Goal: Task Accomplishment & Management: Complete application form

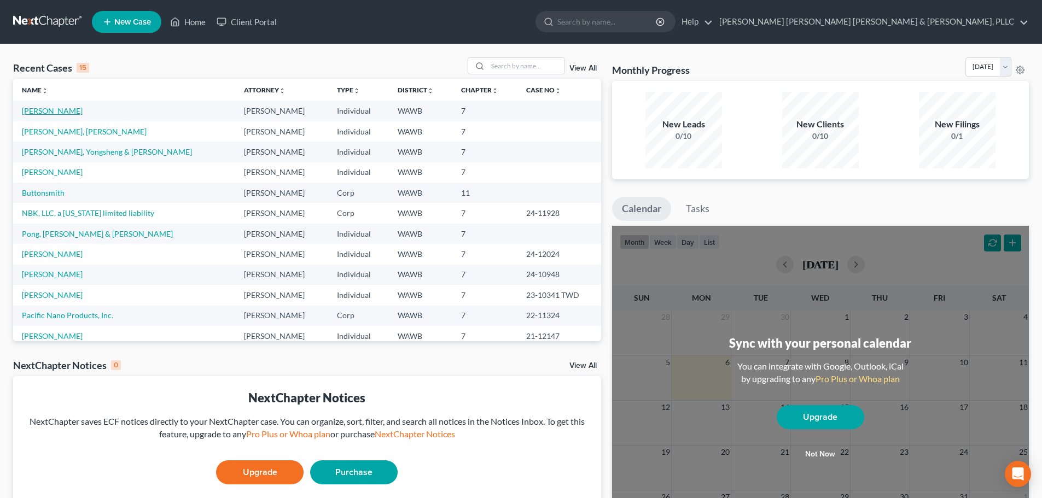
click at [65, 113] on link "[PERSON_NAME]" at bounding box center [52, 110] width 61 height 9
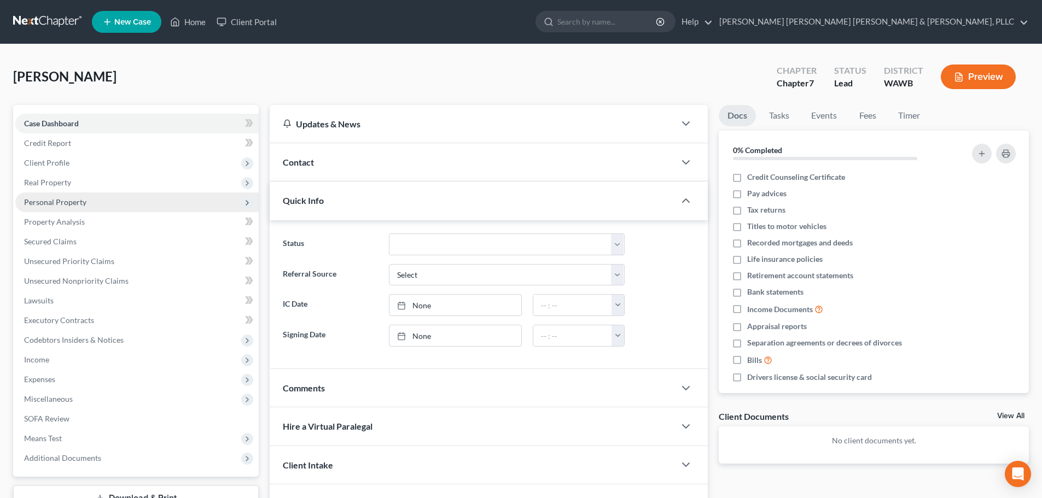
click at [59, 199] on span "Personal Property" at bounding box center [55, 202] width 62 height 9
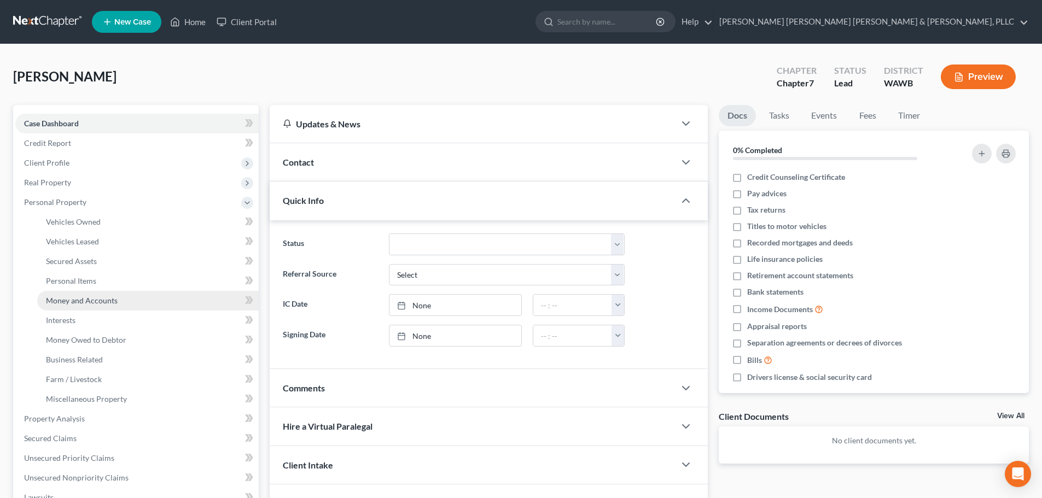
click at [97, 296] on span "Money and Accounts" at bounding box center [82, 300] width 72 height 9
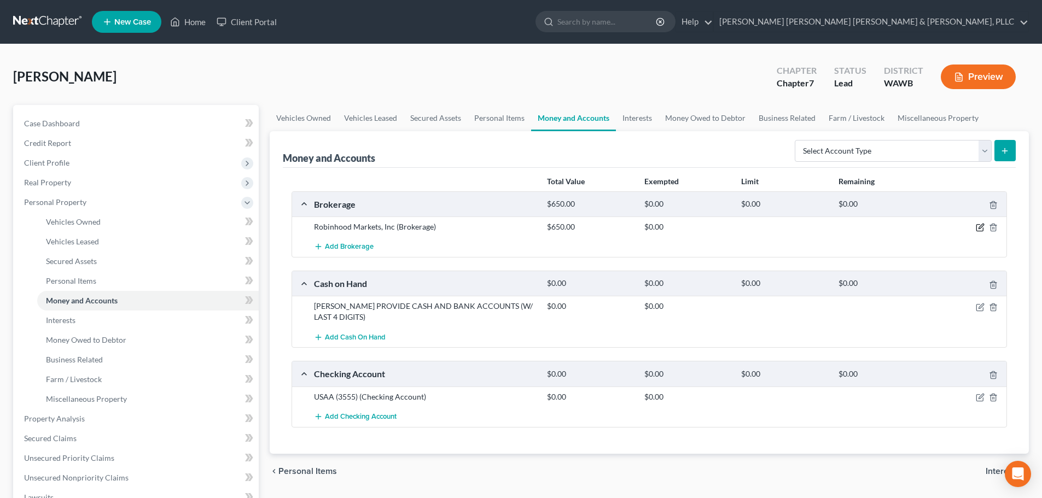
click at [983, 225] on icon "button" at bounding box center [980, 227] width 9 height 9
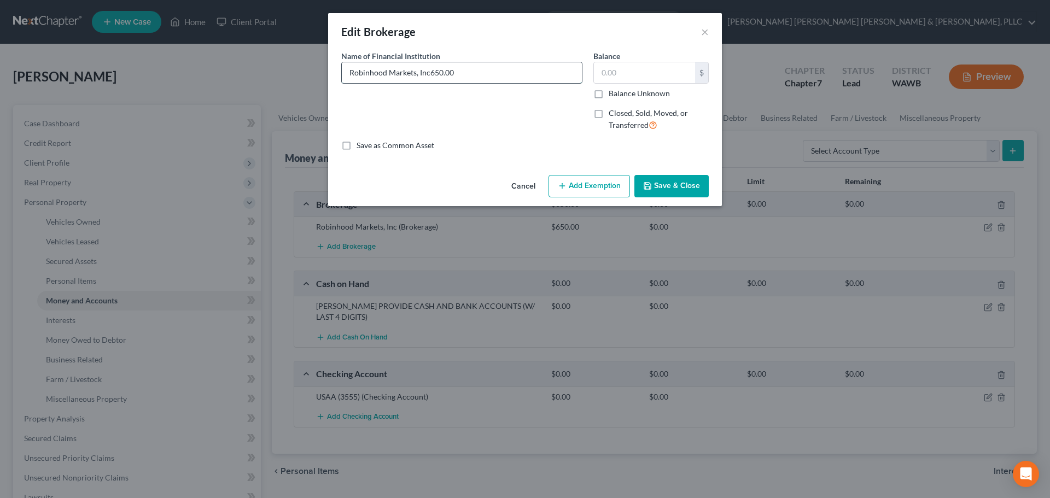
type input "Robinhood Markets, Inc"
click at [623, 76] on input "text" at bounding box center [644, 72] width 101 height 21
type input "340"
click at [663, 185] on button "Save & Close" at bounding box center [672, 186] width 74 height 23
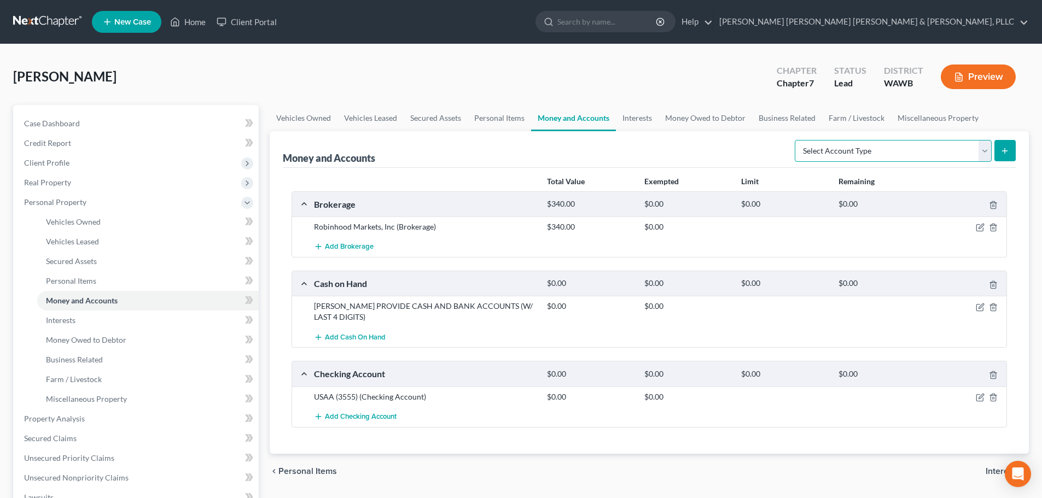
click at [987, 147] on select "Select Account Type Brokerage Cash on Hand Certificates of Deposit Checking Acc…" at bounding box center [893, 151] width 197 height 22
select select "cash_on_hand"
click at [797, 140] on select "Select Account Type Brokerage Cash on Hand Certificates of Deposit Checking Acc…" at bounding box center [893, 151] width 197 height 22
click at [1011, 147] on button "submit" at bounding box center [1005, 150] width 21 height 21
click at [1003, 148] on icon "submit" at bounding box center [1005, 151] width 9 height 9
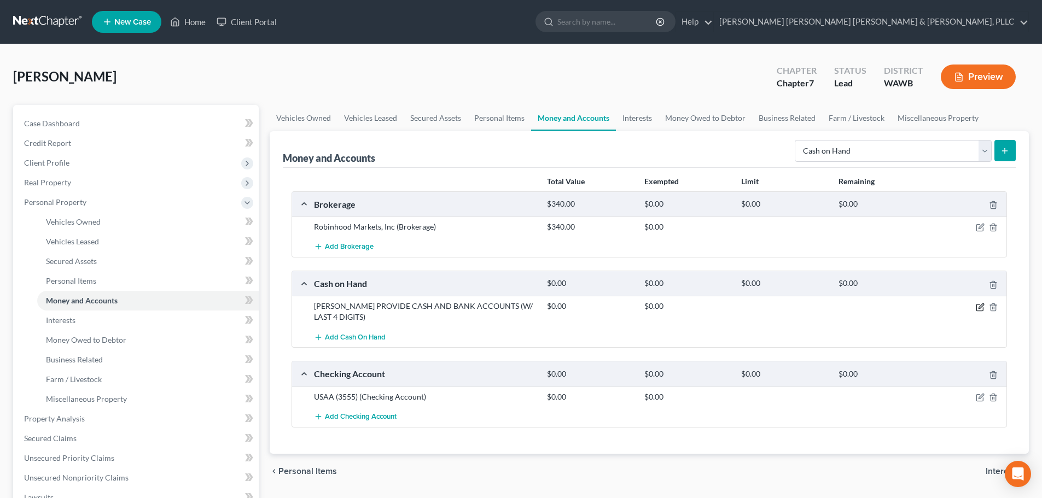
click at [980, 307] on icon "button" at bounding box center [980, 307] width 9 height 9
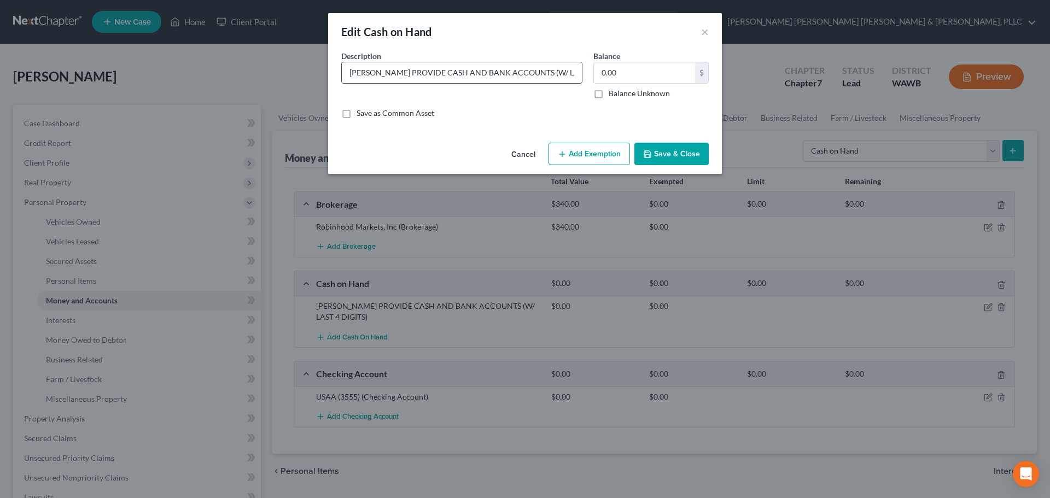
click at [574, 75] on input "[PERSON_NAME] PROVIDE CASH AND BANK ACCOUNTS (W/ LAST 4 DIGITS)" at bounding box center [462, 72] width 240 height 21
type input ")"
type input "z"
type input "Cash"
click at [660, 77] on input "6" at bounding box center [644, 72] width 101 height 21
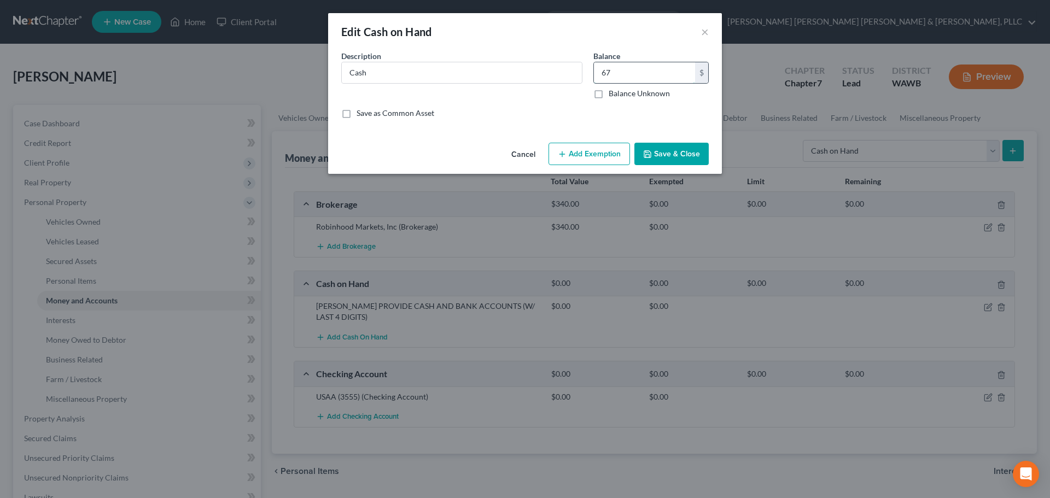
type input "67"
click at [665, 154] on button "Save & Close" at bounding box center [672, 154] width 74 height 23
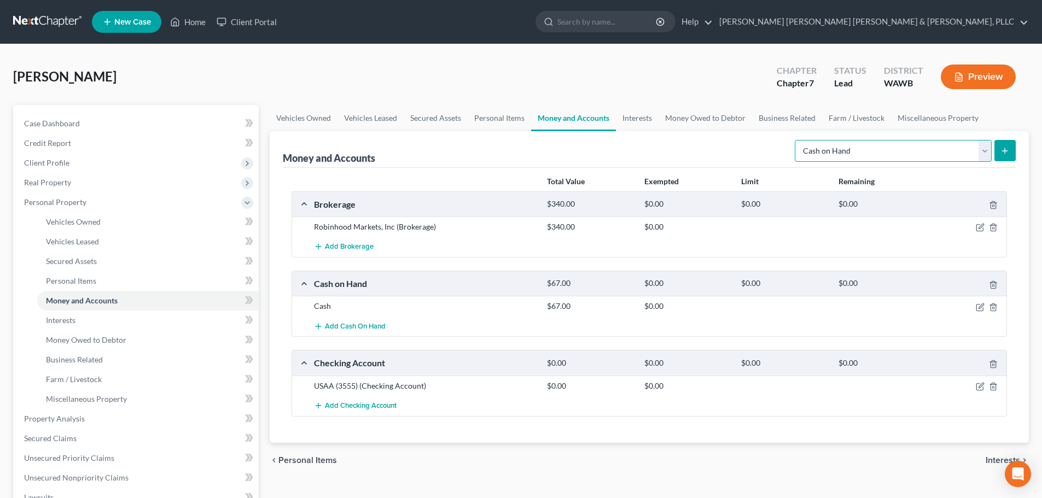
click at [982, 148] on select "Select Account Type Brokerage Cash on Hand Certificates of Deposit Checking Acc…" at bounding box center [893, 151] width 197 height 22
select select "checking"
click at [797, 140] on select "Select Account Type Brokerage Cash on Hand Certificates of Deposit Checking Acc…" at bounding box center [893, 151] width 197 height 22
click at [1011, 151] on button "submit" at bounding box center [1005, 150] width 21 height 21
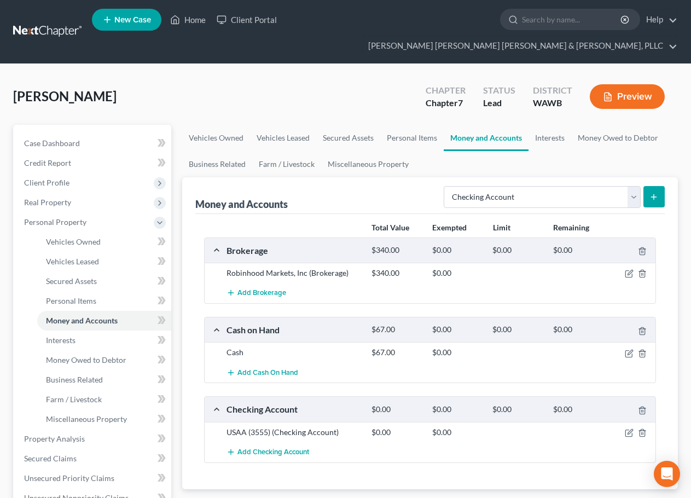
click at [656, 186] on button "submit" at bounding box center [653, 196] width 21 height 21
click at [657, 193] on icon "submit" at bounding box center [653, 197] width 9 height 9
click at [303, 448] on span "Add Checking Account" at bounding box center [273, 452] width 72 height 9
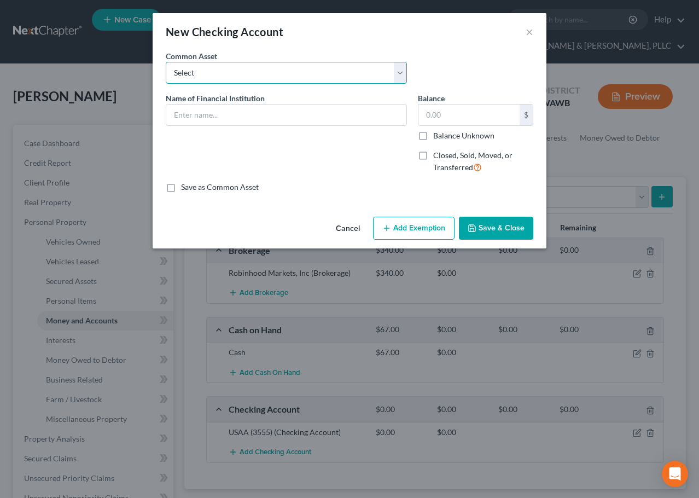
click at [244, 69] on select "Select USAA (3555) HSBC (5400) Umpqua Bank (4147) Banner Bank (Heritage Managem…" at bounding box center [286, 73] width 241 height 22
select select "0"
click at [166, 62] on select "Select USAA (3555) HSBC (5400) Umpqua Bank (4147) Banner Bank (Heritage Managem…" at bounding box center [286, 73] width 241 height 22
type input "USAA (3555)"
type input "0.00"
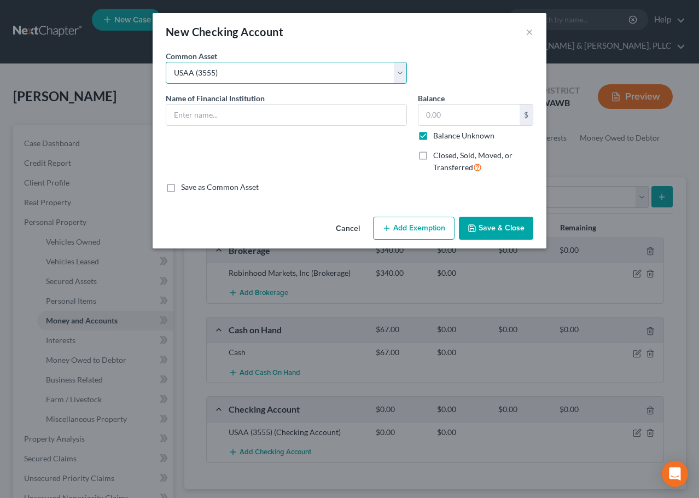
checkbox input "true"
click at [239, 63] on select "Select USAA (3555) HSBC (5400) Umpqua Bank (4147) Banner Bank (Heritage Managem…" at bounding box center [286, 73] width 241 height 22
click at [222, 76] on select "Select USAA (3555) HSBC (5400) Umpqua Bank (4147) Banner Bank (Heritage Managem…" at bounding box center [286, 73] width 241 height 22
click at [225, 72] on select "Select USAA (3555) HSBC (5400) Umpqua Bank (4147) Banner Bank (Heritage Managem…" at bounding box center [286, 73] width 241 height 22
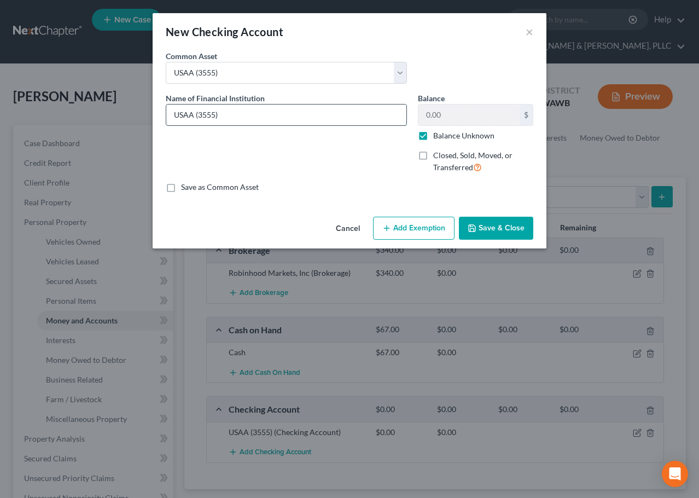
click at [224, 114] on input "USAA (3555)" at bounding box center [286, 115] width 240 height 21
type input "USAA (5478)"
click at [433, 135] on label "Balance Unknown" at bounding box center [463, 135] width 61 height 11
click at [438, 135] on input "Balance Unknown" at bounding box center [441, 133] width 7 height 7
checkbox input "false"
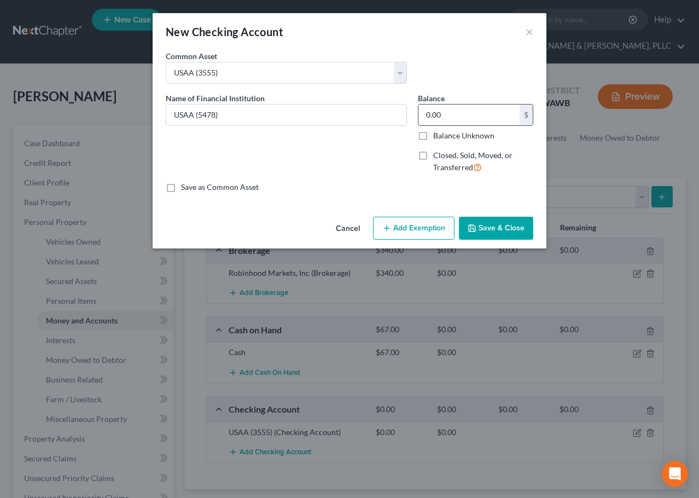
click at [455, 113] on input "0.00" at bounding box center [469, 115] width 101 height 21
type input "039.80"
click at [501, 228] on button "Save & Close" at bounding box center [496, 228] width 74 height 23
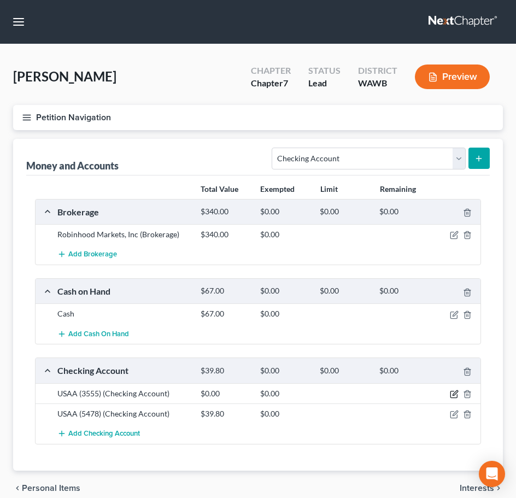
click at [455, 394] on icon "button" at bounding box center [454, 394] width 9 height 9
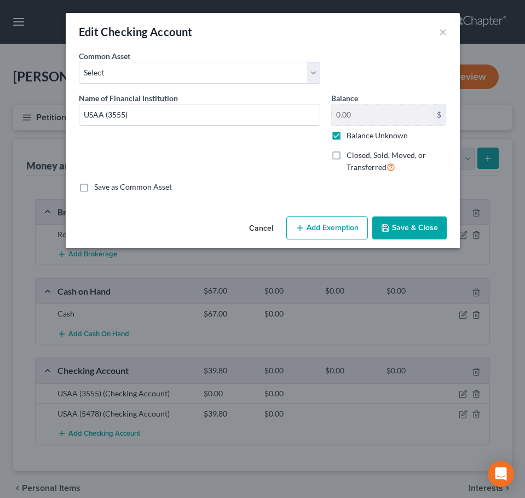
click at [346, 138] on label "Balance Unknown" at bounding box center [376, 135] width 61 height 11
click at [351, 137] on input "Balance Unknown" at bounding box center [354, 133] width 7 height 7
checkbox input "false"
click at [362, 118] on input "0.00" at bounding box center [382, 115] width 101 height 21
type input "391.10"
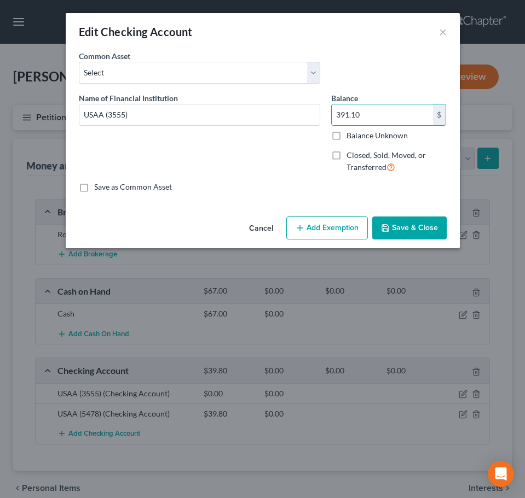
click at [390, 223] on button "Save & Close" at bounding box center [409, 228] width 74 height 23
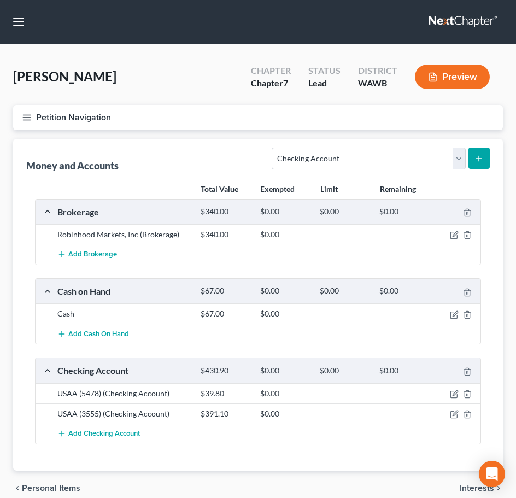
click at [210, 107] on button "Petition Navigation" at bounding box center [258, 117] width 490 height 25
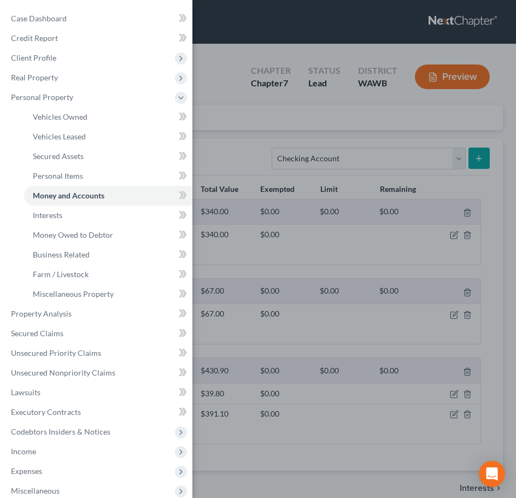
click at [256, 14] on div "Case Dashboard Payments Invoices Payments Payments Credit Report Client Profile" at bounding box center [258, 249] width 516 height 498
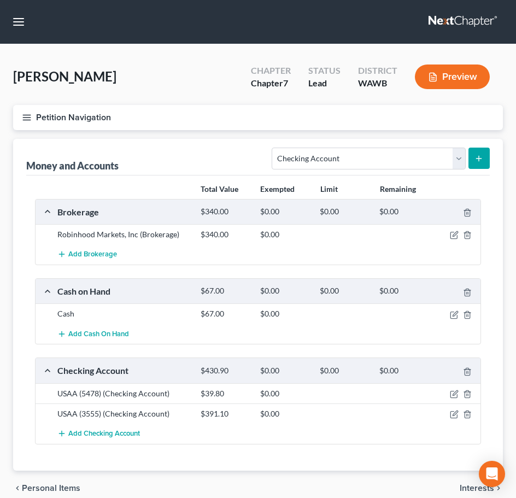
click at [172, 322] on div "Cash $67.00 $0.00" at bounding box center [258, 314] width 445 height 20
click at [456, 160] on select "Select Account Type Brokerage Cash on Hand Certificates of Deposit Checking Acc…" at bounding box center [369, 159] width 194 height 22
select select "brokerage"
click at [275, 148] on select "Select Account Type Brokerage Cash on Hand Certificates of Deposit Checking Acc…" at bounding box center [369, 159] width 194 height 22
click at [480, 153] on button "submit" at bounding box center [479, 158] width 21 height 21
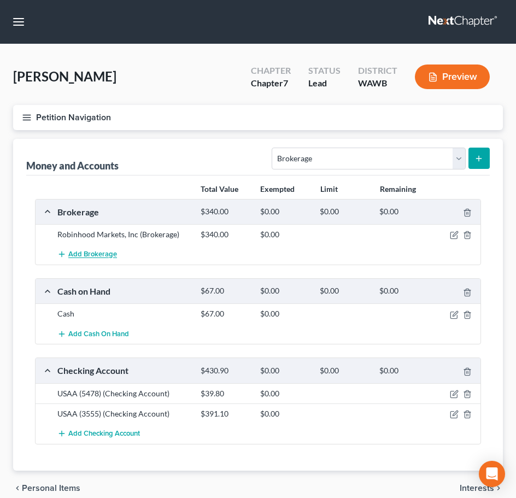
click at [88, 248] on button "Add Brokerage" at bounding box center [87, 255] width 60 height 20
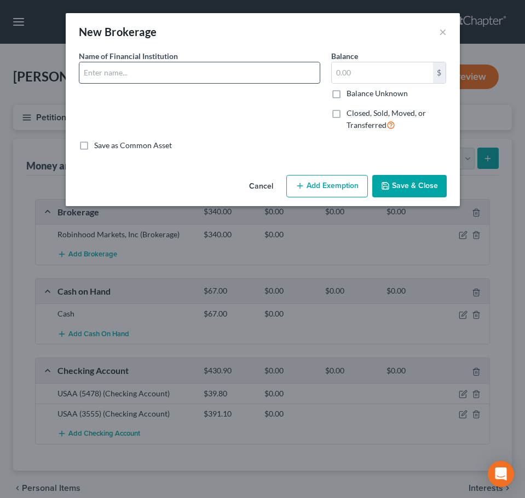
click at [164, 76] on input "text" at bounding box center [199, 72] width 240 height 21
type input "Fidelity (0946)(With [PERSON_NAME])"
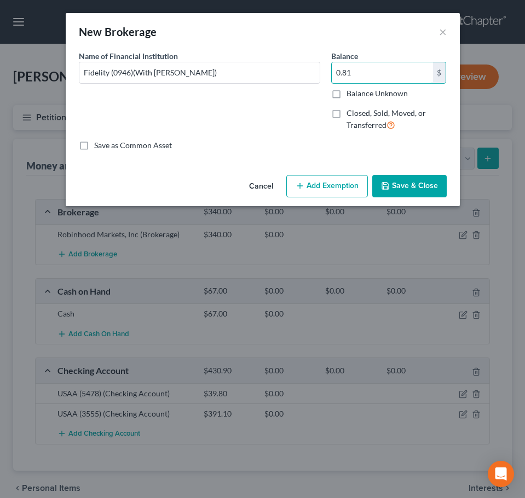
type input "0.81"
click at [410, 186] on button "Save & Close" at bounding box center [409, 186] width 74 height 23
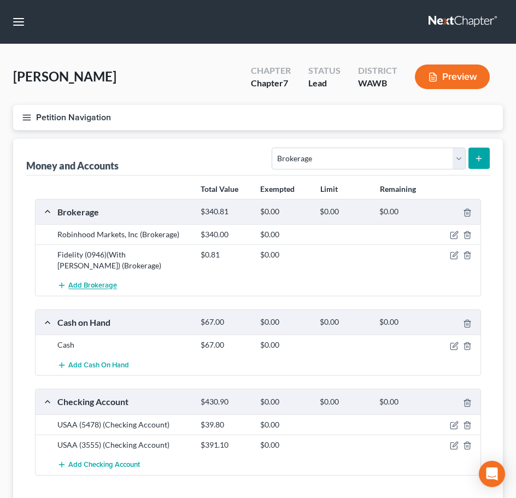
click at [98, 285] on span "Add Brokerage" at bounding box center [92, 286] width 49 height 9
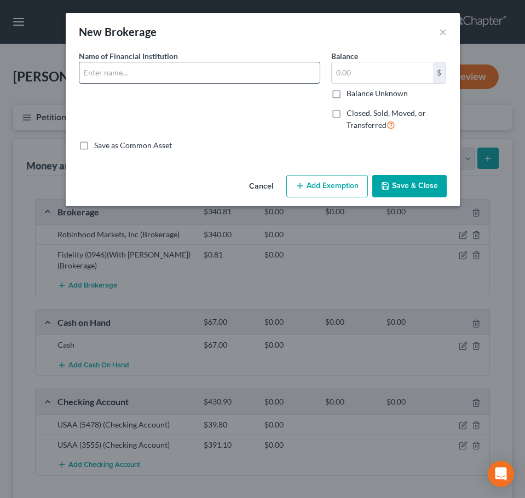
click at [128, 69] on input "text" at bounding box center [199, 72] width 240 height 21
type input "Fidelity Rollover IRA (6771)(M. Burner per dissolution decree)"
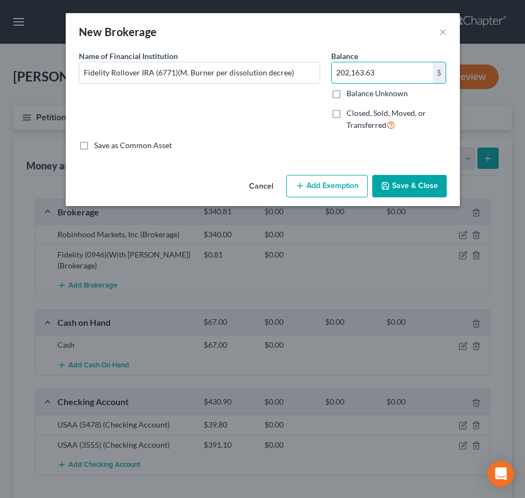
type input "202,163.63"
click at [411, 178] on button "Save & Close" at bounding box center [409, 186] width 74 height 23
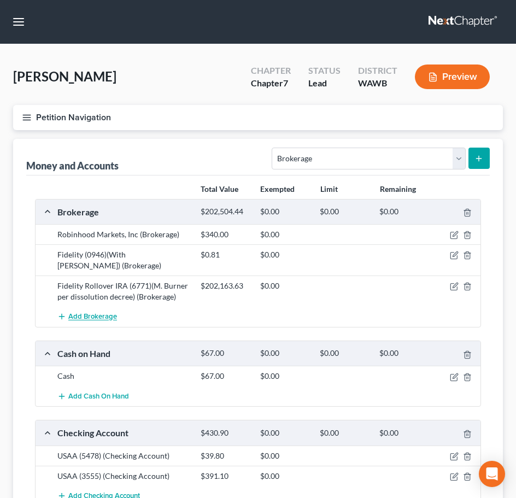
click at [87, 318] on span "Add Brokerage" at bounding box center [92, 317] width 49 height 9
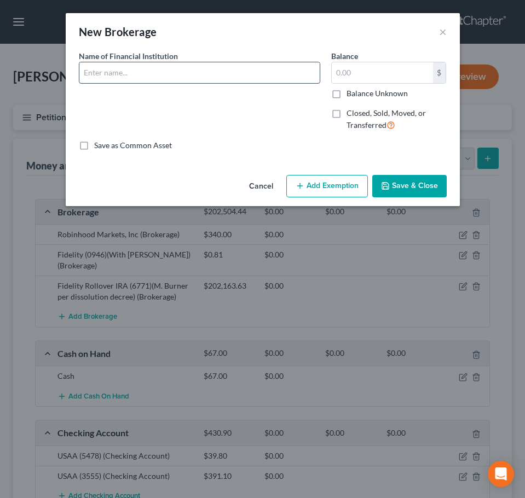
click at [83, 70] on input "text" at bounding box center [199, 72] width 240 height 21
type input "Fidelity Portfolio (No. number assigned)"
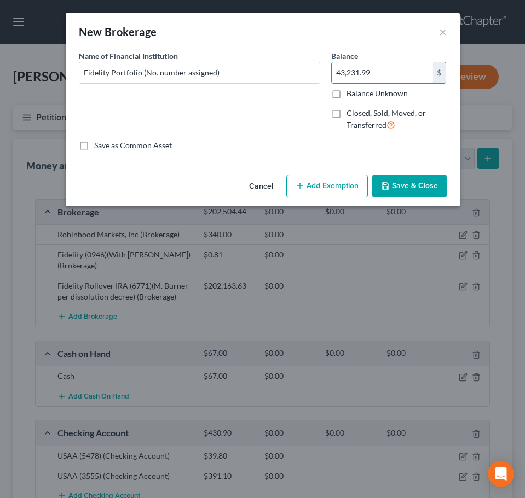
type input "43,231.99"
click at [405, 184] on button "Save & Close" at bounding box center [409, 186] width 74 height 23
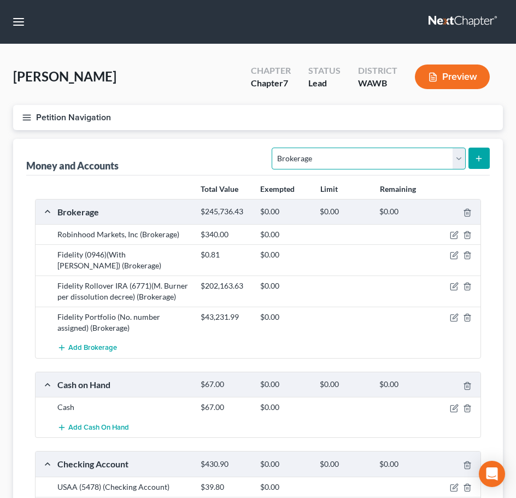
click at [454, 157] on select "Select Account Type Brokerage Cash on Hand Certificates of Deposit Checking Acc…" at bounding box center [369, 159] width 194 height 22
click at [423, 152] on select "Select Account Type Brokerage Cash on Hand Certificates of Deposit Checking Acc…" at bounding box center [369, 159] width 194 height 22
click at [18, 16] on button "button" at bounding box center [19, 22] width 20 height 20
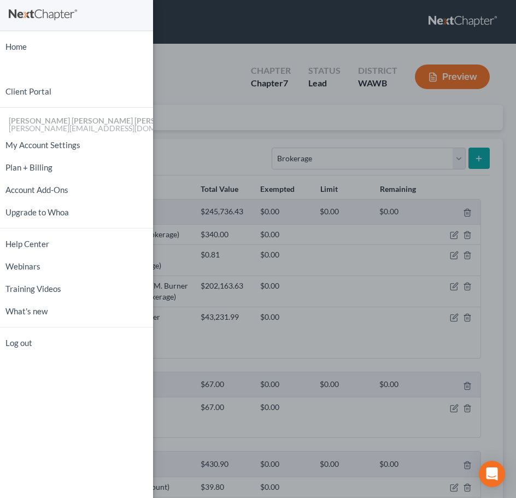
click at [191, 49] on div "Home New Case Client Portal [PERSON_NAME] [PERSON_NAME] [PERSON_NAME] & [PERSON…" at bounding box center [258, 249] width 516 height 498
click at [181, 64] on div "Home New Case Client Portal [PERSON_NAME] [PERSON_NAME] [PERSON_NAME] & [PERSON…" at bounding box center [258, 249] width 516 height 498
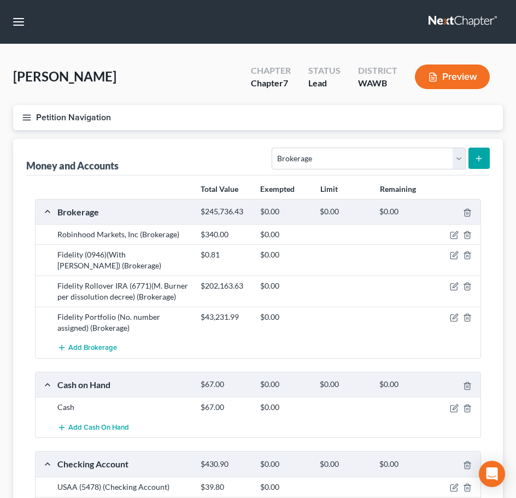
click at [34, 115] on button "Petition Navigation" at bounding box center [258, 117] width 490 height 25
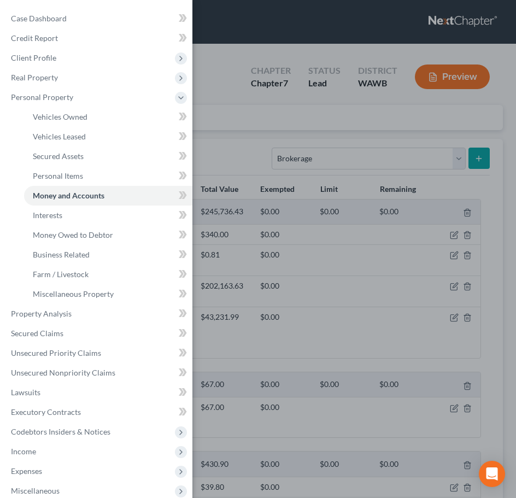
click at [248, 124] on div "Case Dashboard Payments Invoices Payments Payments Credit Report Client Profile" at bounding box center [258, 249] width 516 height 498
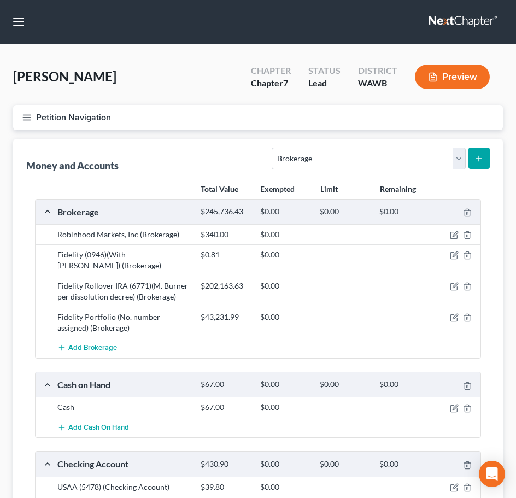
click at [310, 139] on div "Money and Accounts Select Account Type Brokerage Cash on Hand Certificates of D…" at bounding box center [258, 157] width 464 height 37
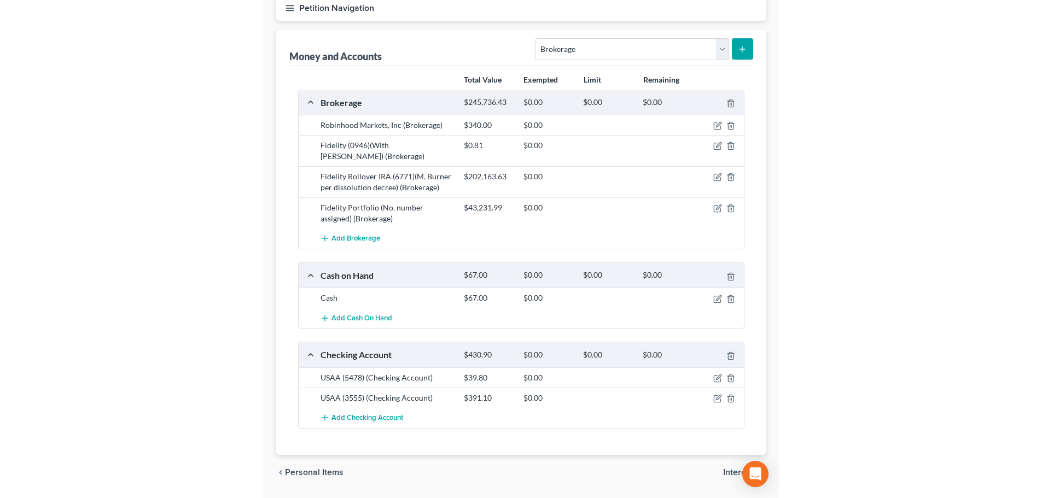
scroll to position [142, 0]
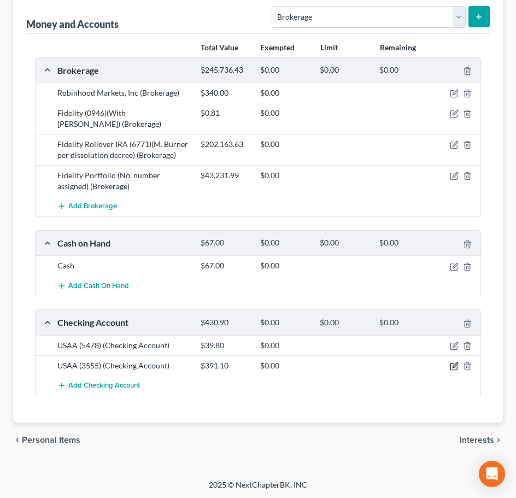
click at [451, 362] on icon "button" at bounding box center [454, 366] width 9 height 9
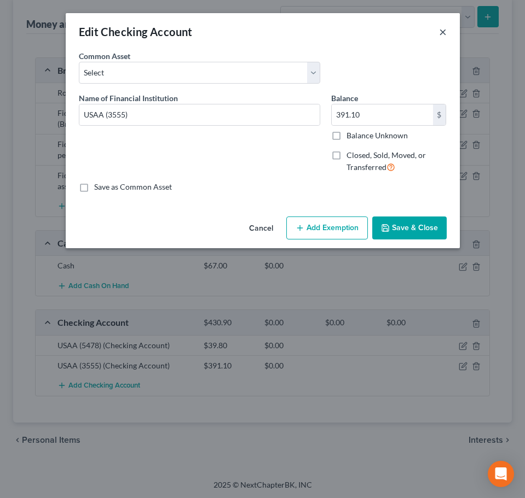
click at [439, 32] on button "×" at bounding box center [443, 31] width 8 height 13
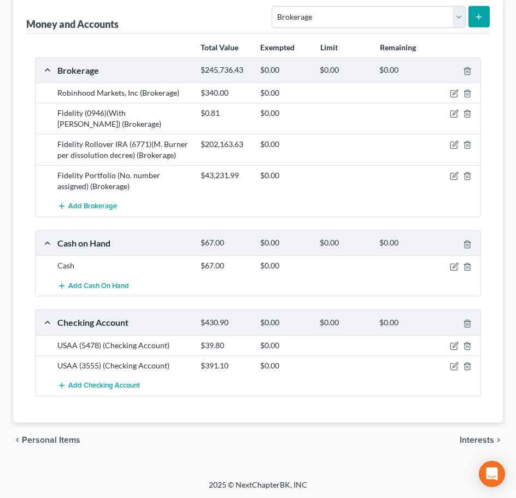
click at [161, 4] on div "Money and Accounts Select Account Type Brokerage Cash on Hand Certificates of D…" at bounding box center [258, 15] width 464 height 37
click at [35, 9] on div "Money and Accounts Select Account Type Brokerage Cash on Hand Certificates of D…" at bounding box center [258, 15] width 464 height 37
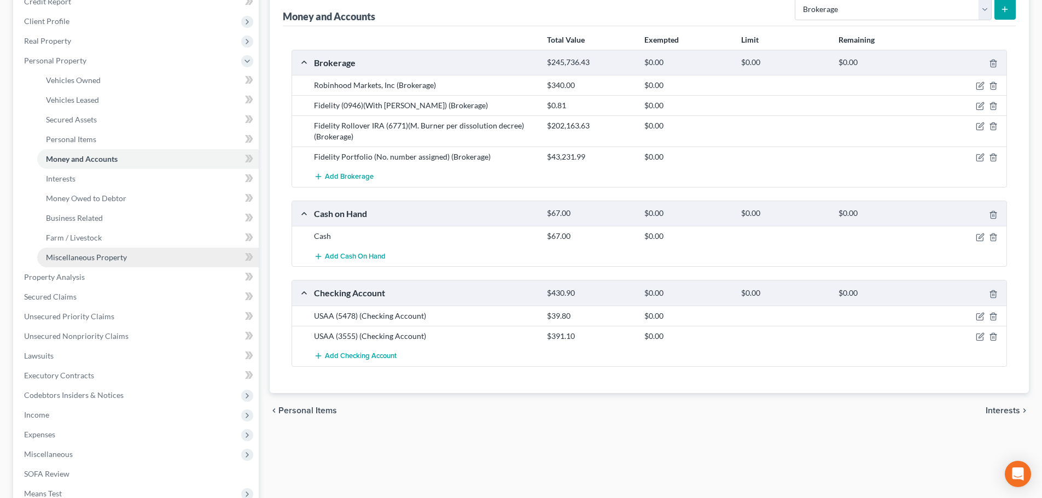
click at [100, 258] on span "Miscellaneous Property" at bounding box center [86, 257] width 81 height 9
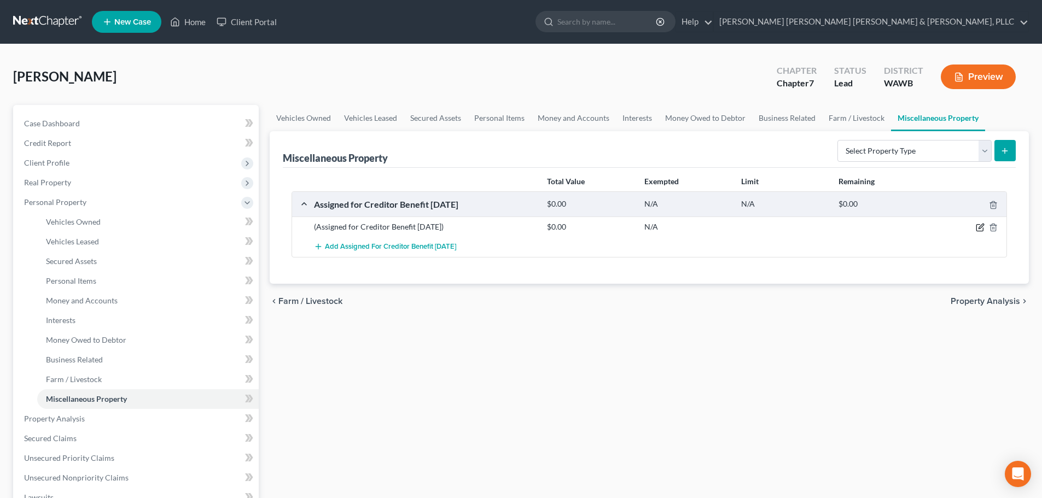
click at [980, 228] on icon "button" at bounding box center [981, 226] width 5 height 5
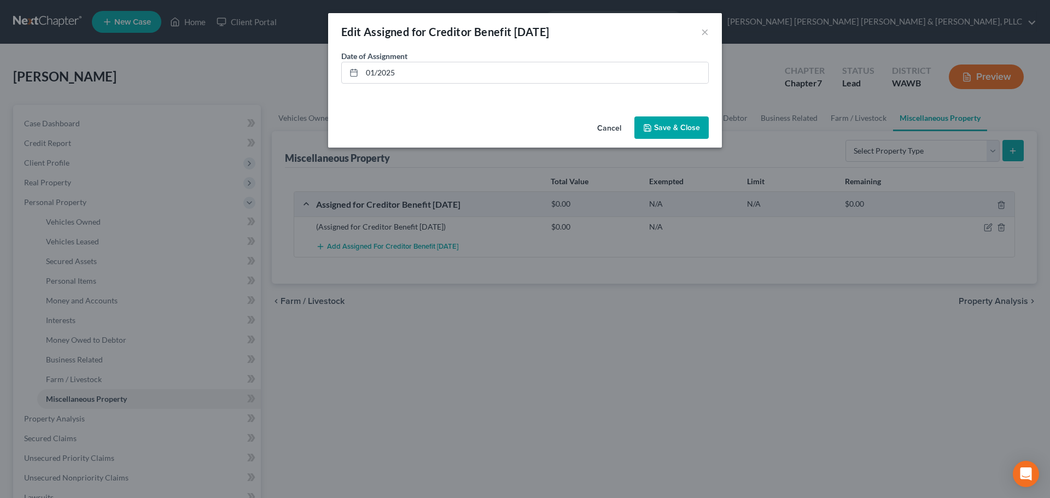
click at [621, 125] on button "Cancel" at bounding box center [610, 129] width 42 height 22
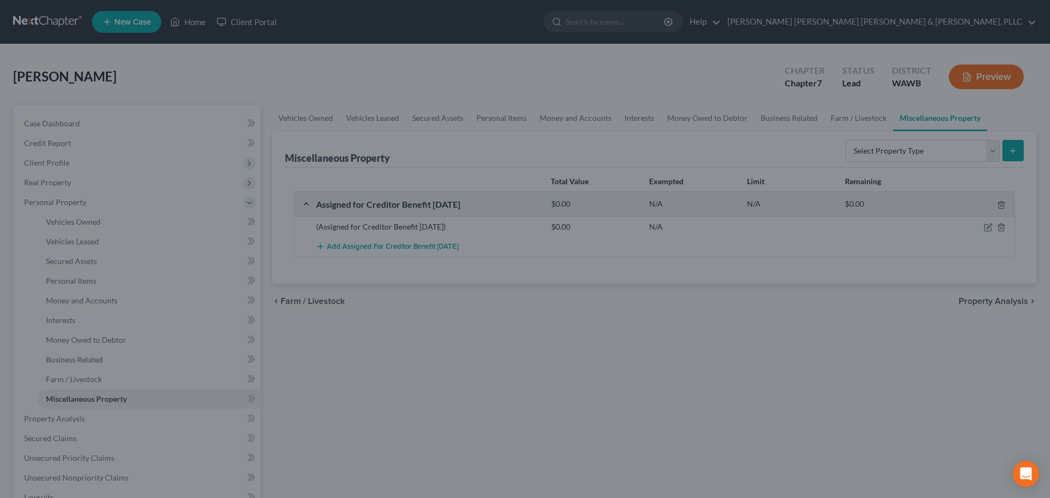
click at [621, 125] on button "Save & Close" at bounding box center [652, 122] width 65 height 20
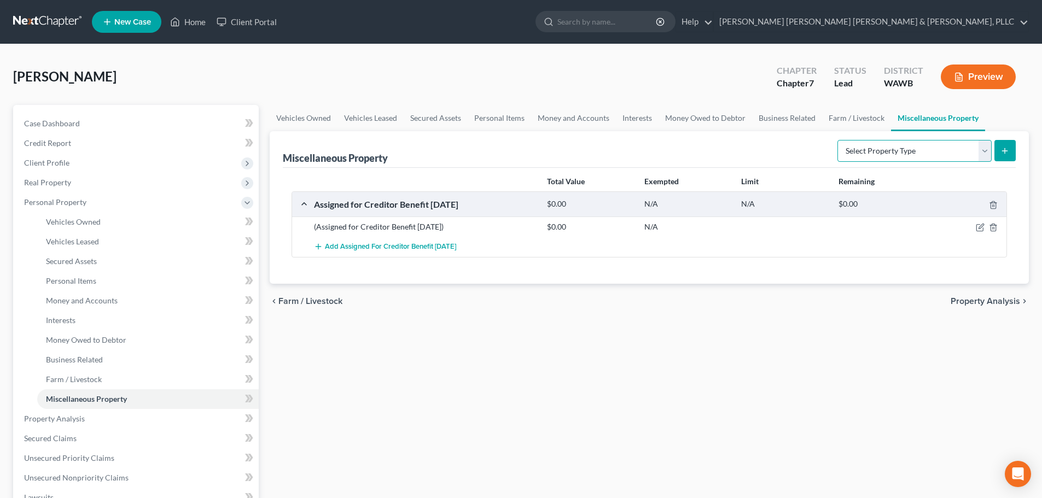
click at [980, 148] on select "Select Property Type Assigned for Creditor Benefit [DATE] Holding for Another N…" at bounding box center [915, 151] width 154 height 22
select select "holding_for_another"
click at [838, 140] on select "Select Property Type Assigned for Creditor Benefit [DATE] Holding for Another N…" at bounding box center [915, 151] width 154 height 22
click at [1003, 149] on icon "submit" at bounding box center [1005, 151] width 9 height 9
click at [1009, 149] on icon "submit" at bounding box center [1005, 151] width 9 height 9
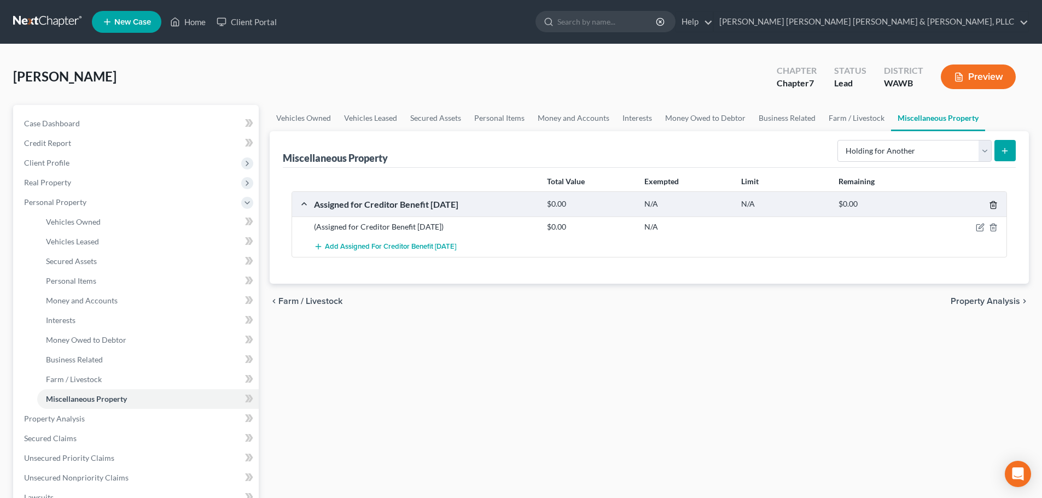
click at [991, 203] on polyline "button" at bounding box center [993, 203] width 7 height 0
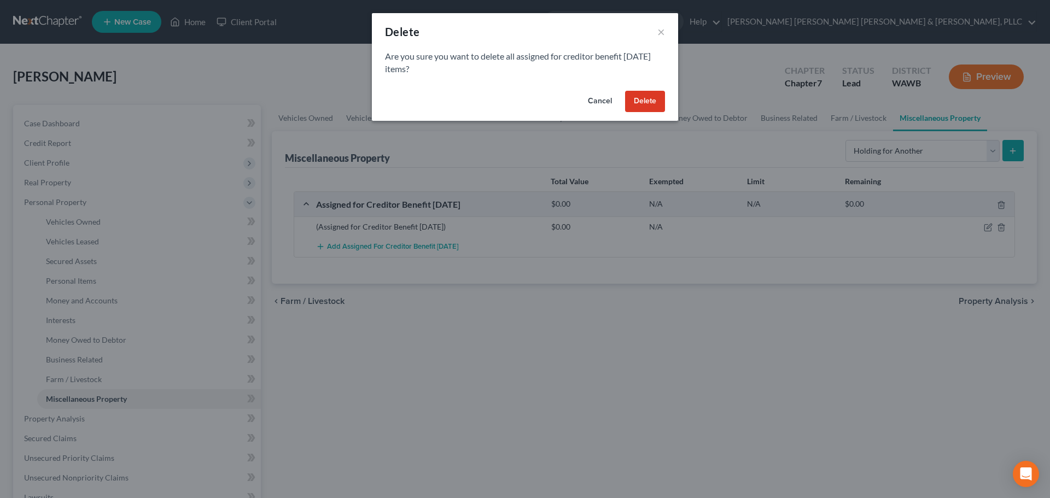
click at [653, 108] on button "Delete" at bounding box center [645, 102] width 40 height 22
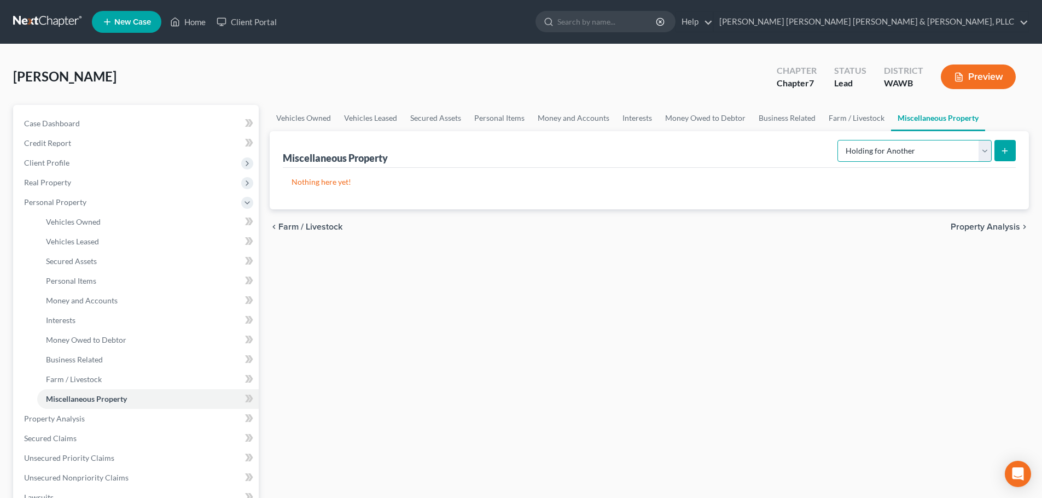
click at [985, 152] on select "Select Property Type Assigned for Creditor Benefit [DATE] Holding for Another N…" at bounding box center [915, 151] width 154 height 22
click at [1002, 152] on icon "submit" at bounding box center [1005, 151] width 9 height 9
click at [1012, 146] on button "submit" at bounding box center [1005, 150] width 21 height 21
click at [368, 182] on p "Nothing here yet!" at bounding box center [650, 182] width 716 height 11
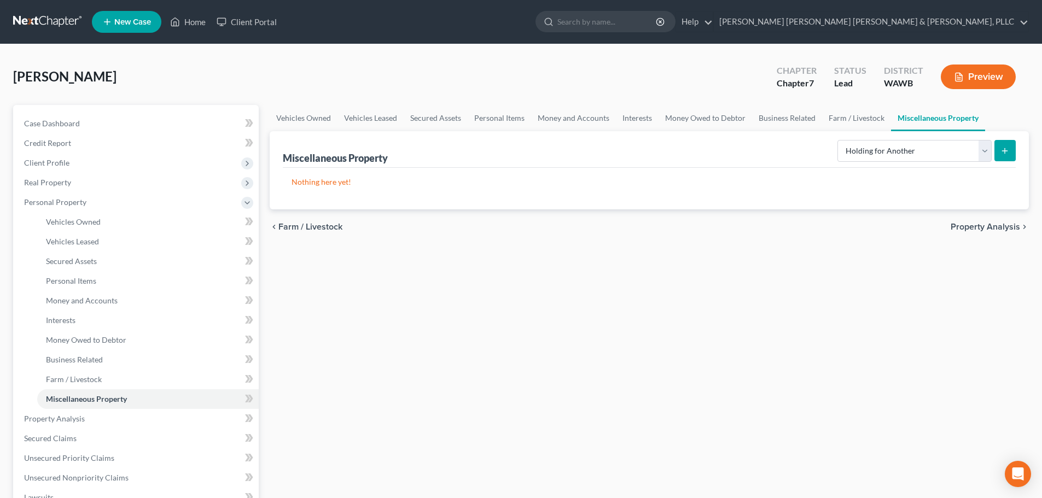
click at [316, 177] on p "Nothing here yet!" at bounding box center [650, 182] width 716 height 11
click at [309, 182] on p "Nothing here yet!" at bounding box center [650, 182] width 716 height 11
click at [130, 402] on link "Miscellaneous Property" at bounding box center [148, 400] width 222 height 20
click at [96, 300] on span "Money and Accounts" at bounding box center [82, 300] width 72 height 9
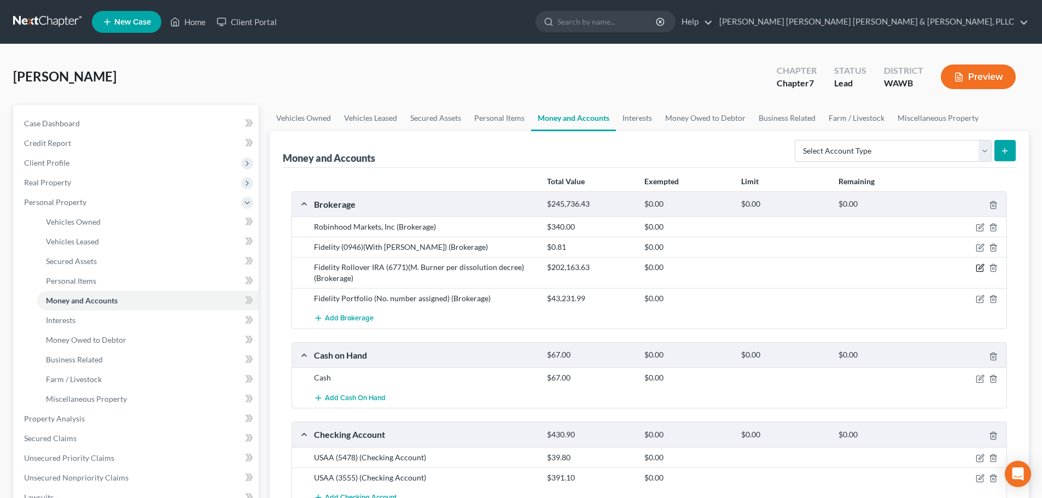
click at [979, 269] on icon "button" at bounding box center [981, 267] width 5 height 5
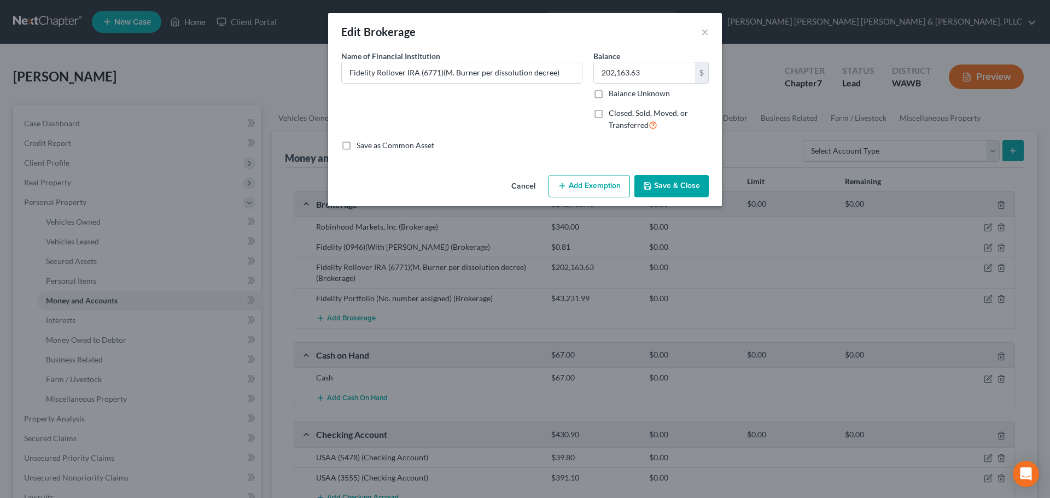
click at [357, 144] on label "Save as Common Asset" at bounding box center [396, 145] width 78 height 11
click at [361, 144] on input "Save as Common Asset" at bounding box center [364, 143] width 7 height 7
checkbox input "true"
click at [675, 182] on button "Save & Close" at bounding box center [672, 186] width 74 height 23
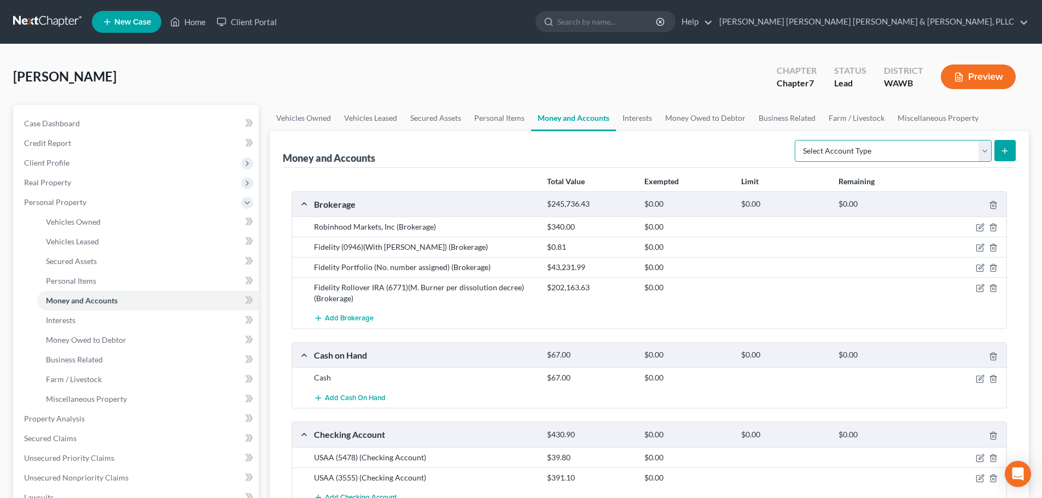
click at [985, 149] on select "Select Account Type Brokerage Cash on Hand Certificates of Deposit Checking Acc…" at bounding box center [893, 151] width 197 height 22
click at [997, 289] on icon "button" at bounding box center [993, 288] width 9 height 9
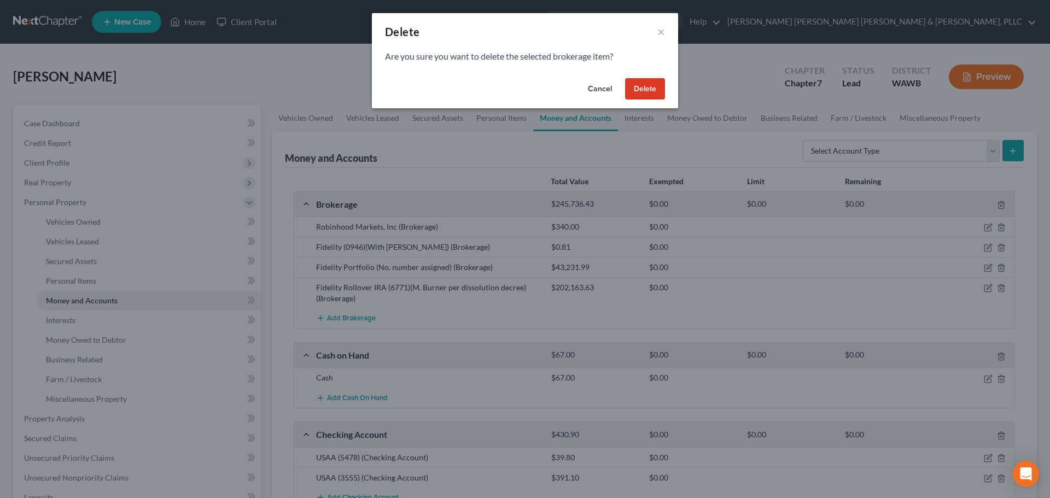
click at [659, 85] on button "Delete" at bounding box center [645, 89] width 40 height 22
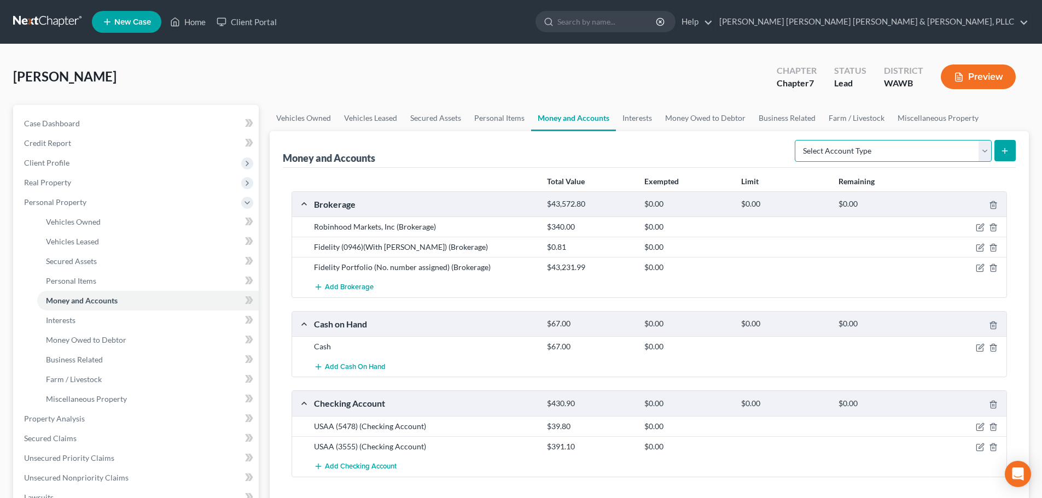
click at [985, 149] on select "Select Account Type Brokerage Cash on Hand Certificates of Deposit Checking Acc…" at bounding box center [893, 151] width 197 height 22
select select "security_deposits"
click at [797, 140] on select "Select Account Type Brokerage Cash on Hand Certificates of Deposit Checking Acc…" at bounding box center [893, 151] width 197 height 22
click at [1001, 150] on icon "submit" at bounding box center [1005, 151] width 9 height 9
click at [82, 396] on span "Miscellaneous Property" at bounding box center [86, 398] width 81 height 9
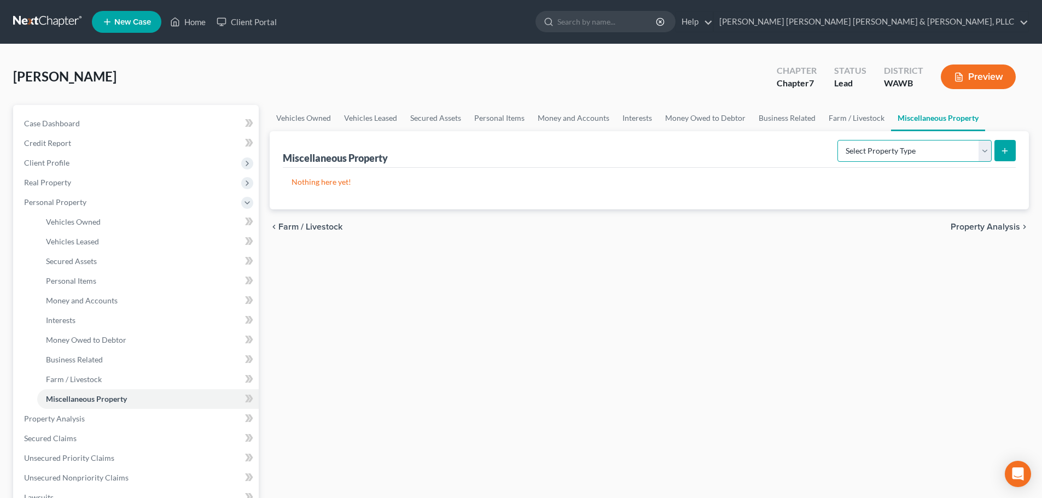
click at [907, 149] on select "Select Property Type Assigned for Creditor Benefit [DATE] Holding for Another N…" at bounding box center [915, 151] width 154 height 22
select select "holding_for_another"
click at [838, 140] on select "Select Property Type Assigned for Creditor Benefit [DATE] Holding for Another N…" at bounding box center [915, 151] width 154 height 22
click at [1005, 147] on icon "submit" at bounding box center [1005, 151] width 9 height 9
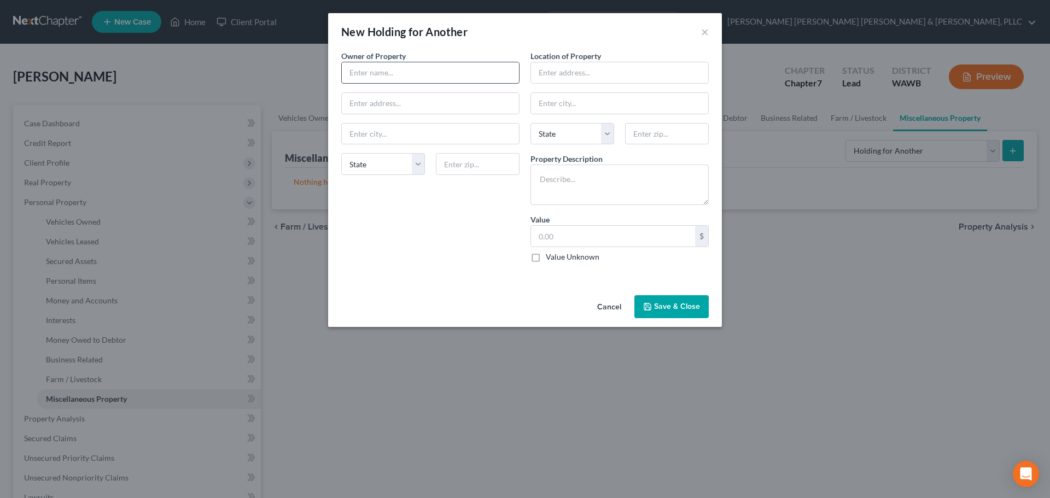
click at [405, 77] on input "text" at bounding box center [430, 72] width 177 height 21
type input "[PERSON_NAME]"
drag, startPoint x: 498, startPoint y: 16, endPoint x: 700, endPoint y: 30, distance: 202.9
click at [700, 30] on div "New Holding for Another ×" at bounding box center [525, 31] width 394 height 37
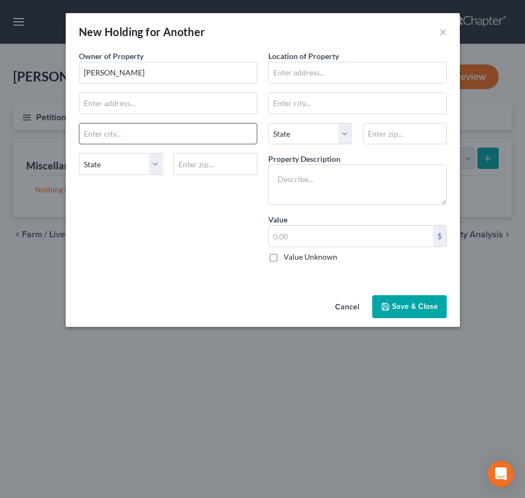
click at [110, 133] on input "text" at bounding box center [167, 134] width 177 height 21
type input "Renton"
select select "50"
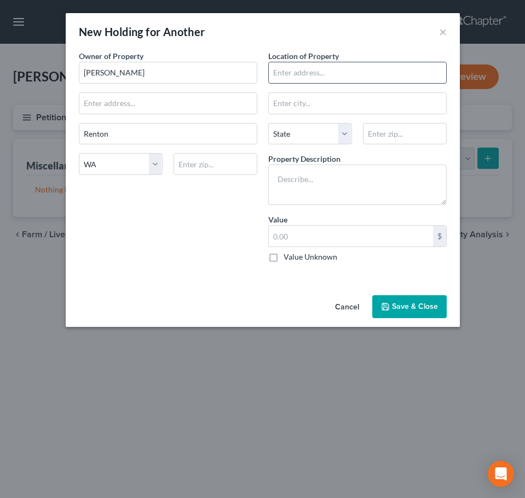
click at [309, 69] on input "text" at bounding box center [357, 72] width 177 height 21
drag, startPoint x: 314, startPoint y: 72, endPoint x: 230, endPoint y: 72, distance: 83.7
click at [230, 72] on div "Owner of Property * [PERSON_NAME] Renton State [US_STATE] AK AR [GEOGRAPHIC_DAT…" at bounding box center [262, 160] width 379 height 221
type input "USAA Federal Savings Bank"
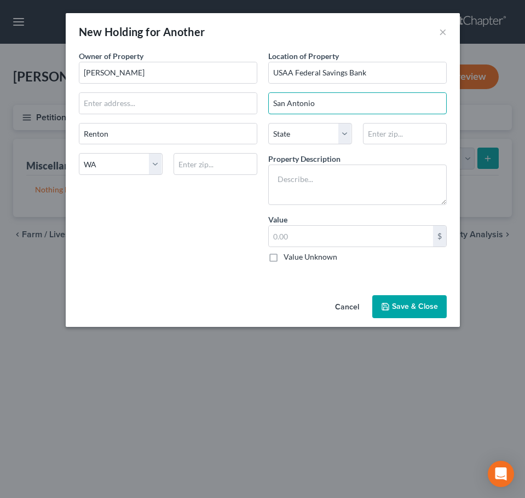
type input "San Antonio"
select select "45"
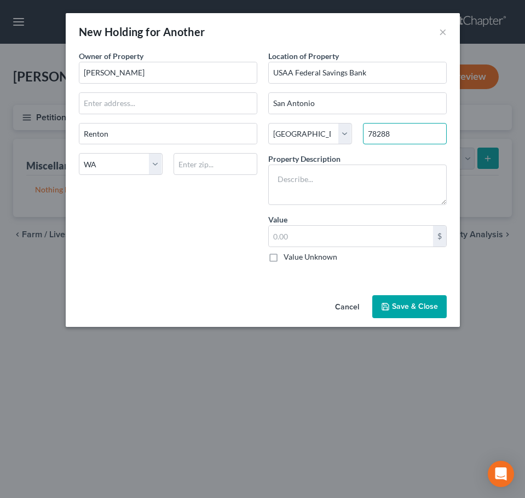
type input "78288"
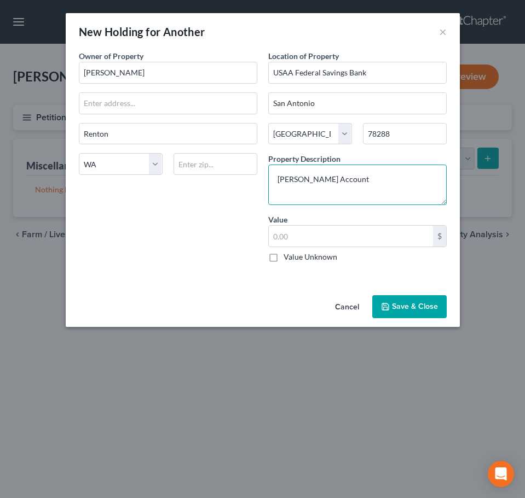
type textarea "[PERSON_NAME] Account"
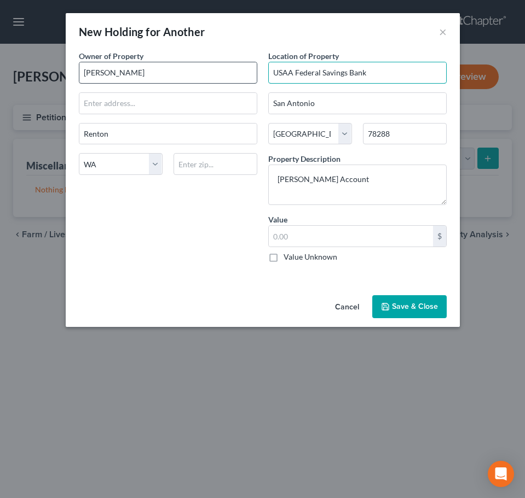
drag, startPoint x: 404, startPoint y: 70, endPoint x: 222, endPoint y: 68, distance: 181.7
click at [222, 68] on div "Owner of Property * [PERSON_NAME] Renton State [US_STATE] AK [GEOGRAPHIC_DATA] …" at bounding box center [262, 160] width 379 height 221
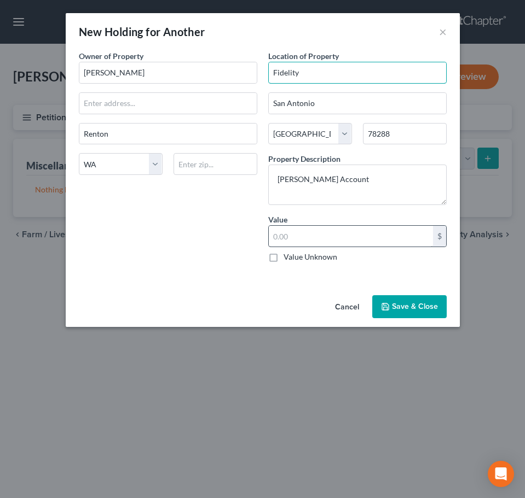
type input "Fidelity"
click at [294, 240] on input "text" at bounding box center [351, 236] width 164 height 21
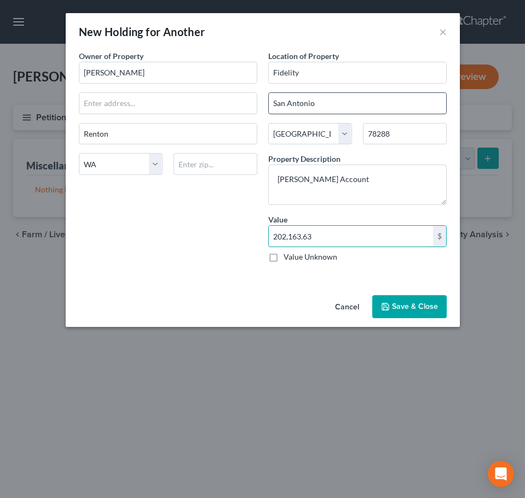
type input "202,163.63"
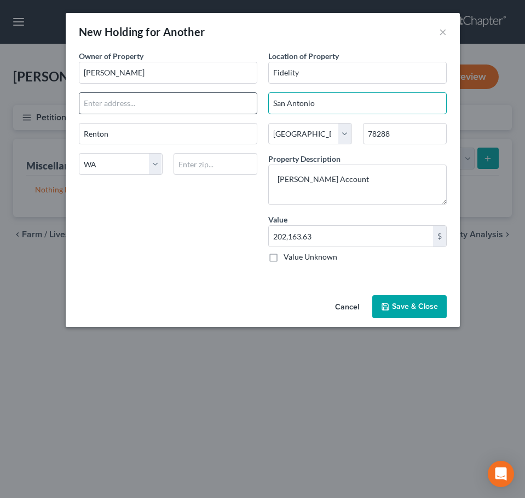
drag, startPoint x: 348, startPoint y: 102, endPoint x: 210, endPoint y: 113, distance: 138.3
click at [210, 113] on div "Owner of Property * [PERSON_NAME] Renton State [US_STATE] AK [GEOGRAPHIC_DATA] …" at bounding box center [262, 160] width 379 height 221
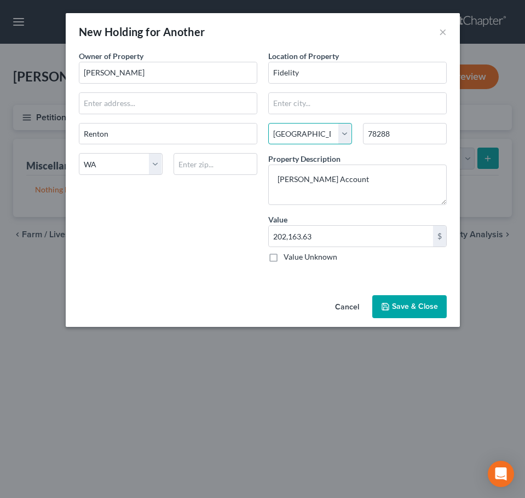
click at [292, 134] on select "State [US_STATE] AK AR AZ CA CO CT DE DC [GEOGRAPHIC_DATA] [GEOGRAPHIC_DATA] GU…" at bounding box center [310, 134] width 84 height 22
click at [289, 133] on select "State [US_STATE] AK AR AZ CA CO CT DE DC [GEOGRAPHIC_DATA] [GEOGRAPHIC_DATA] GU…" at bounding box center [310, 134] width 84 height 22
select select
click at [268, 123] on select "State [US_STATE] AK AR AZ CA CO CT DE DC [GEOGRAPHIC_DATA] [GEOGRAPHIC_DATA] GU…" at bounding box center [310, 134] width 84 height 22
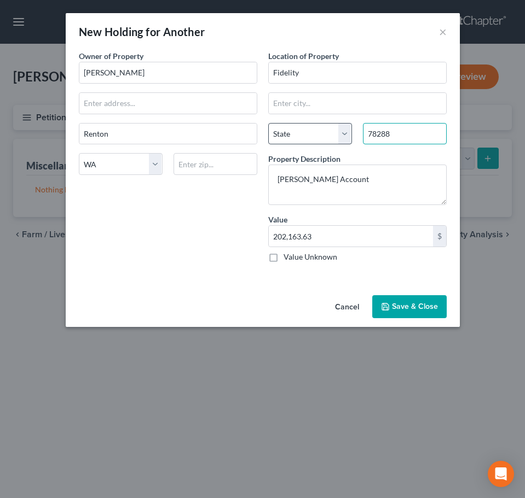
drag, startPoint x: 404, startPoint y: 136, endPoint x: 291, endPoint y: 128, distance: 113.6
click at [291, 128] on div "State [US_STATE] AK AR AZ CA CO CT DE DC [GEOGRAPHIC_DATA] [GEOGRAPHIC_DATA] GU…" at bounding box center [357, 138] width 189 height 31
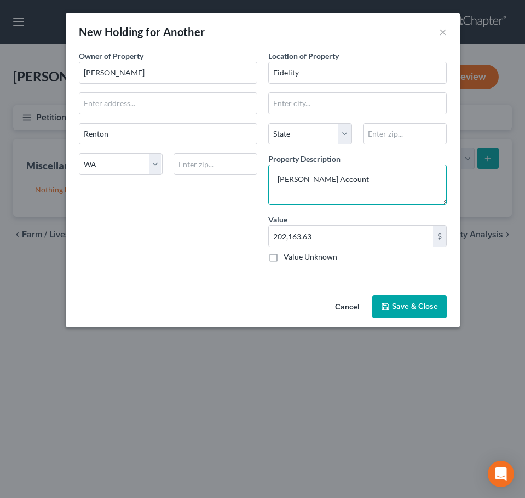
click at [288, 193] on textarea "[PERSON_NAME] Account" at bounding box center [357, 185] width 178 height 40
click at [379, 181] on textarea "[PERSON_NAME] Account" at bounding box center [357, 185] width 178 height 40
type textarea "IRA Rollover Account No. 6771 per dissolution settlement agreement"
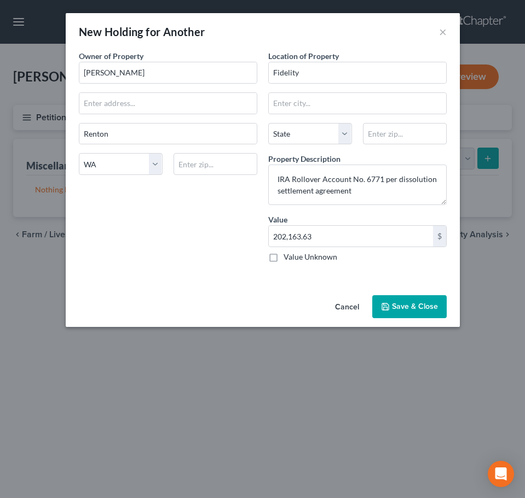
click at [419, 308] on button "Save & Close" at bounding box center [409, 306] width 74 height 23
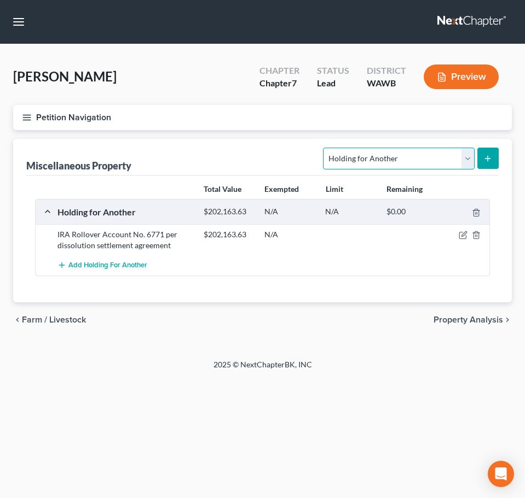
click at [468, 159] on select "Select Property Type Assigned for Creditor Benefit [DATE] Holding for Another N…" at bounding box center [398, 159] width 151 height 22
click at [28, 111] on button "Petition Navigation" at bounding box center [262, 117] width 498 height 25
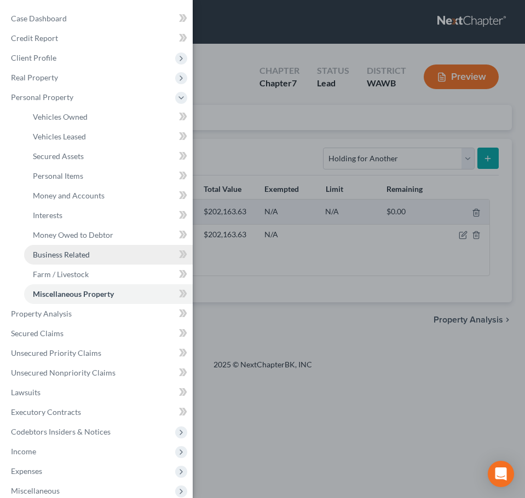
click at [79, 253] on span "Business Related" at bounding box center [61, 254] width 57 height 9
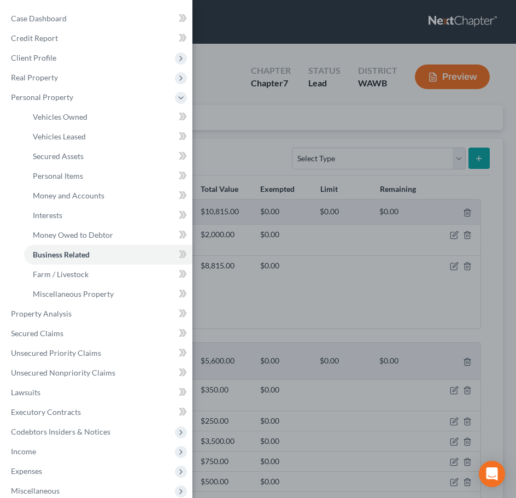
click at [456, 160] on div "Case Dashboard Payments Invoices Payments Payments Credit Report Client Profile" at bounding box center [258, 249] width 516 height 498
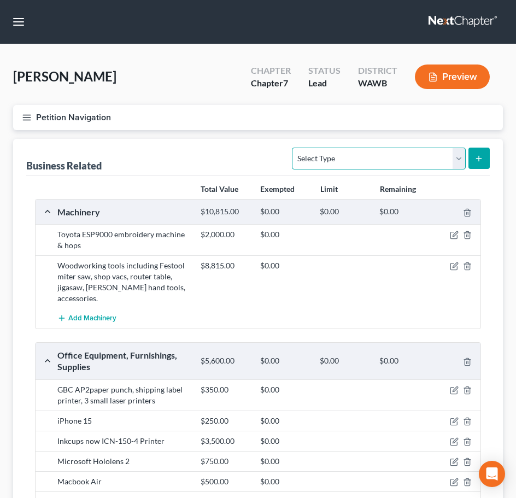
click at [456, 160] on select "Select Type Customer Lists Franchises Inventory Licenses Machinery Office Equip…" at bounding box center [378, 159] width 173 height 22
select select "patent"
click at [293, 148] on select "Select Type Customer Lists Franchises Inventory Licenses Machinery Office Equip…" at bounding box center [378, 159] width 173 height 22
click at [473, 161] on button "submit" at bounding box center [479, 158] width 21 height 21
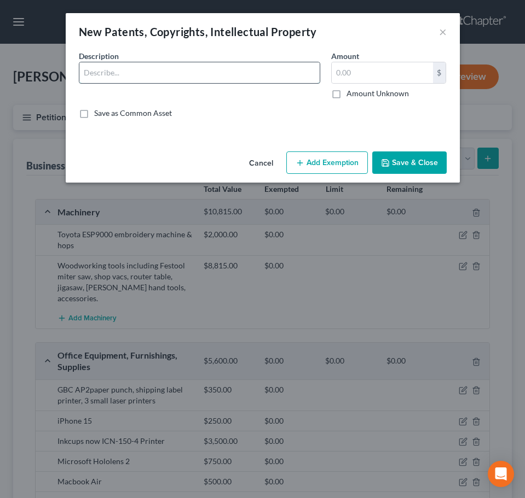
click at [125, 66] on input "text" at bounding box center [199, 72] width 240 height 21
type input "Domain Names (List attached)"
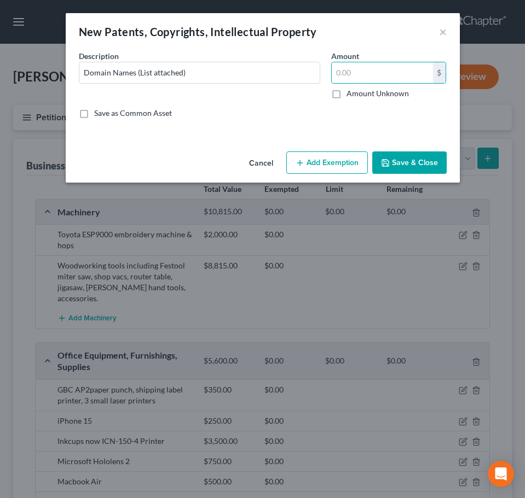
click at [386, 160] on icon "button" at bounding box center [385, 163] width 9 height 9
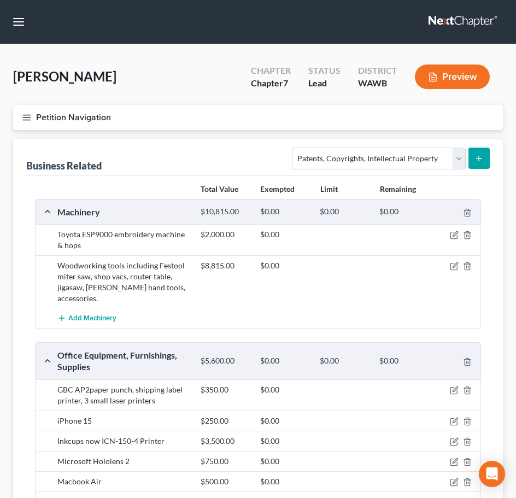
click at [30, 115] on line "button" at bounding box center [27, 115] width 8 height 0
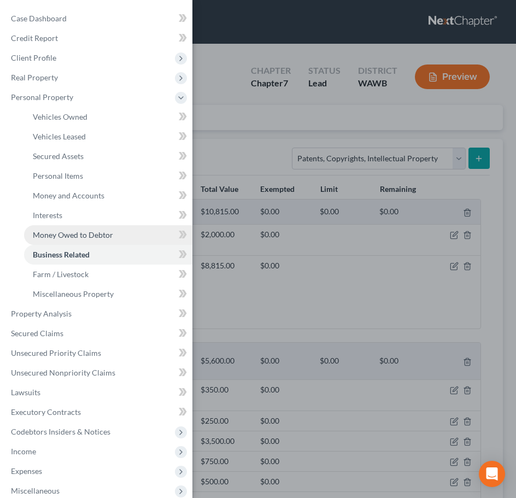
click at [69, 234] on span "Money Owed to Debtor" at bounding box center [73, 234] width 80 height 9
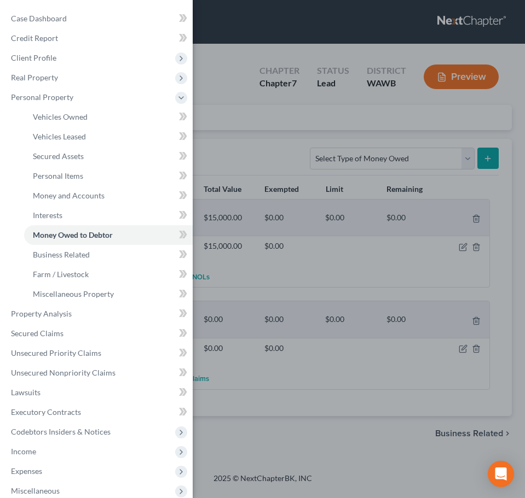
click at [277, 264] on div "Case Dashboard Payments Invoices Payments Payments Credit Report Client Profile" at bounding box center [262, 249] width 525 height 498
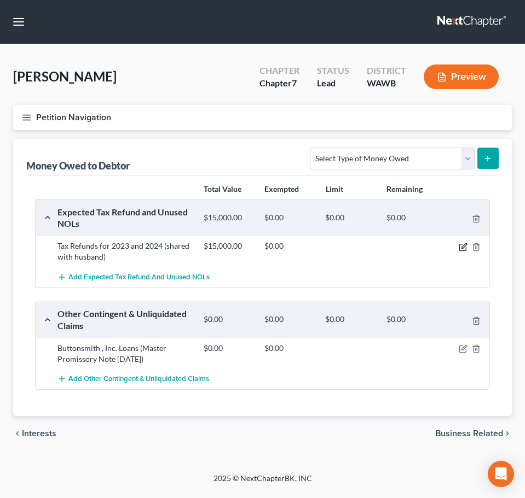
click at [463, 246] on icon "button" at bounding box center [462, 247] width 9 height 9
select select "0"
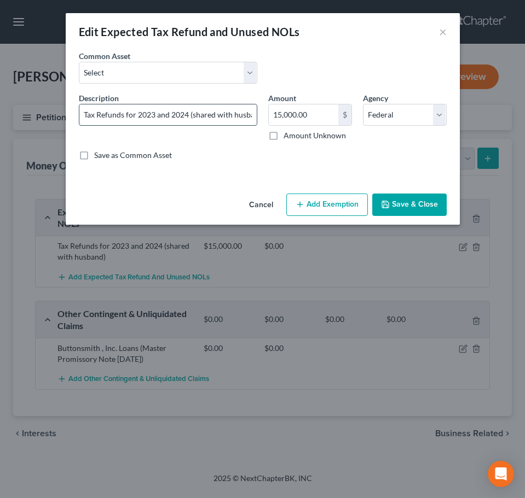
click at [171, 110] on input "Tax Refunds for 2023 and 2024 (shared with husband)" at bounding box center [167, 115] width 177 height 21
type input "Tax Refunds for 2024 (shared with [PERSON_NAME]"
click at [311, 113] on input "15,000.00" at bounding box center [303, 115] width 69 height 21
type input "11,000.00"
click at [429, 211] on button "Save & Close" at bounding box center [409, 205] width 74 height 23
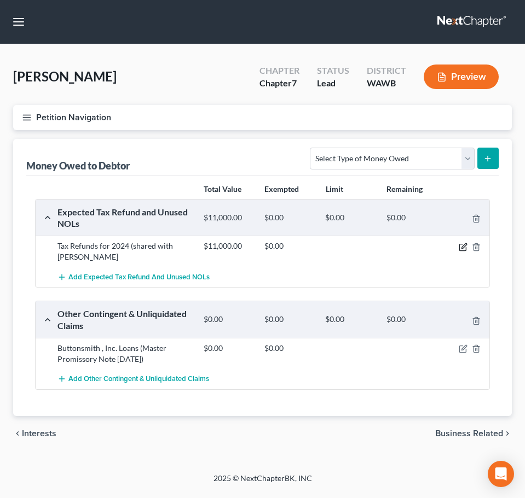
click at [466, 245] on icon "button" at bounding box center [463, 245] width 5 height 5
select select "0"
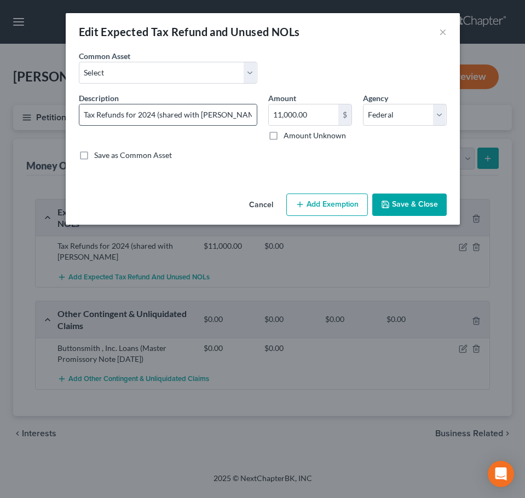
click at [151, 112] on input "Tax Refunds for 2024 (shared with [PERSON_NAME]" at bounding box center [167, 115] width 177 height 21
type input "Tax Refunds for 2023 (shared with [PERSON_NAME]"
click at [398, 194] on button "Save & Close" at bounding box center [409, 205] width 74 height 23
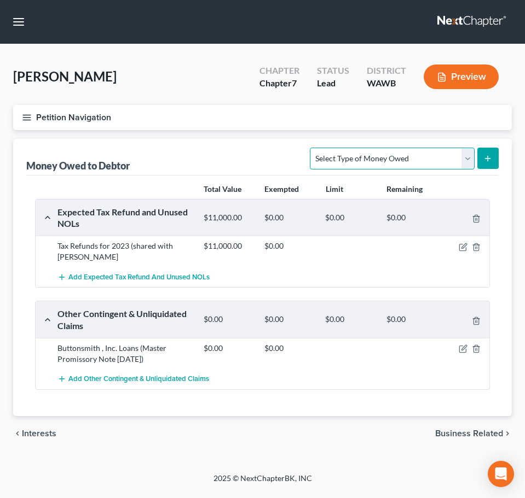
click at [465, 156] on select "Select Type of Money Owed Accounts Receivable Alimony Child Support Claims Agai…" at bounding box center [392, 159] width 164 height 22
click at [213, 363] on div "$0.00 $0.00" at bounding box center [344, 354] width 292 height 22
click at [119, 378] on span "Add Other Contingent & Unliquidated Claims" at bounding box center [138, 379] width 141 height 9
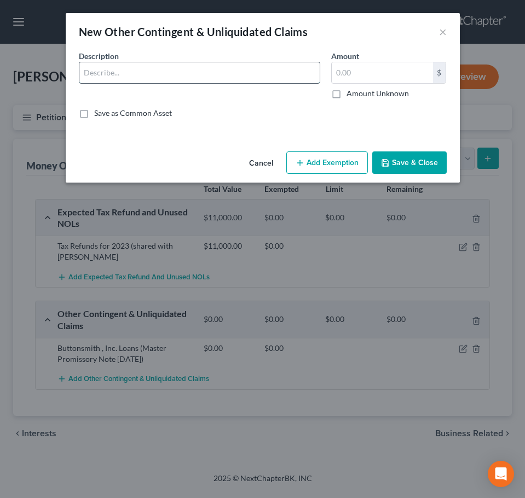
click at [132, 80] on input "text" at bounding box center [199, 72] width 240 height 21
type input "State of [US_STATE] - Escheat Property"
type input "2,000"
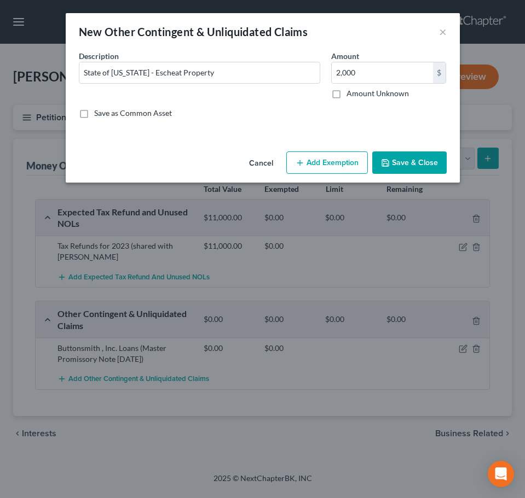
click at [404, 165] on button "Save & Close" at bounding box center [409, 163] width 74 height 23
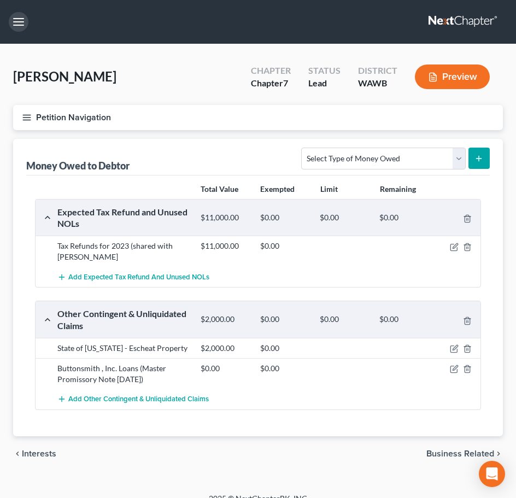
click at [24, 22] on button "button" at bounding box center [19, 22] width 20 height 20
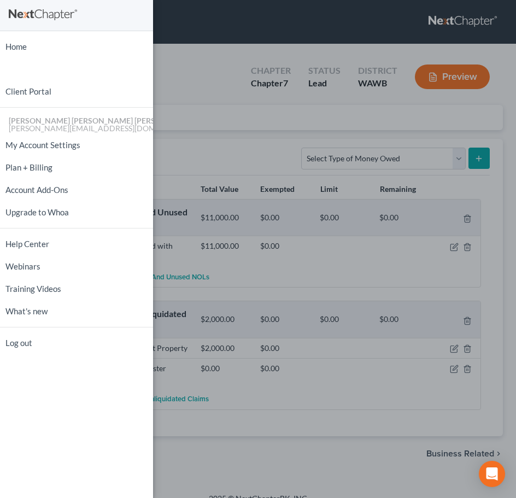
click at [173, 73] on div "Home New Case Client Portal [PERSON_NAME] [PERSON_NAME] [PERSON_NAME] & [PERSON…" at bounding box center [258, 249] width 516 height 498
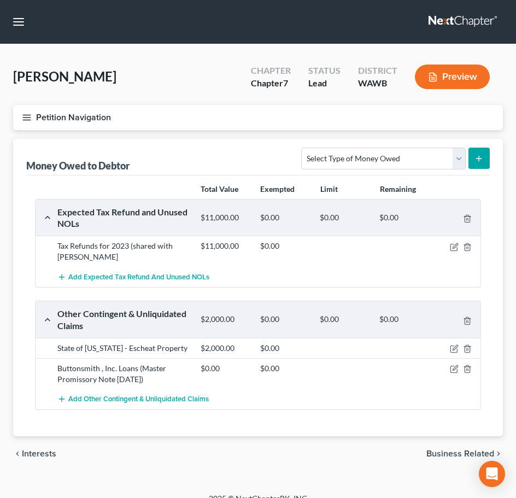
click at [28, 118] on icon "button" at bounding box center [27, 118] width 10 height 10
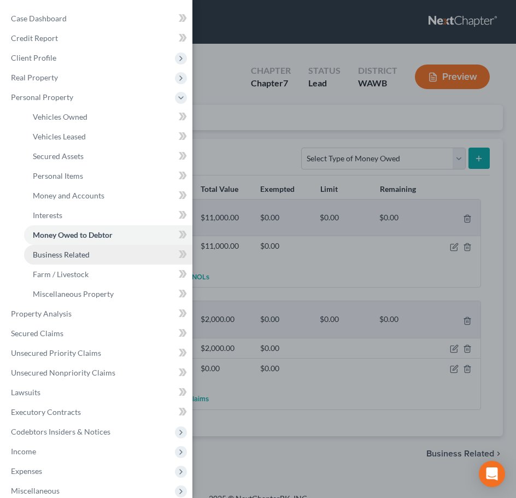
click at [67, 252] on span "Business Related" at bounding box center [61, 254] width 57 height 9
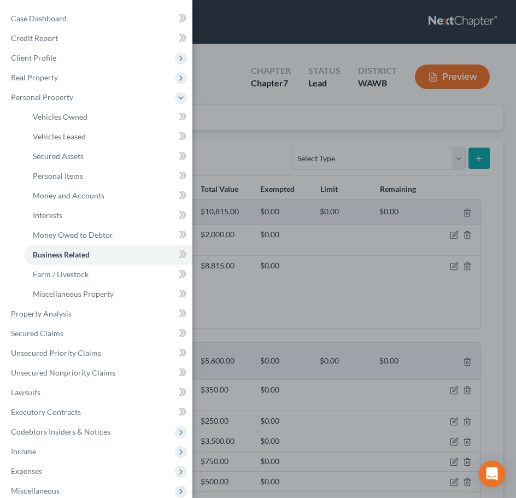
click at [241, 305] on div "Case Dashboard Payments Invoices Payments Payments Credit Report Client Profile" at bounding box center [258, 249] width 516 height 498
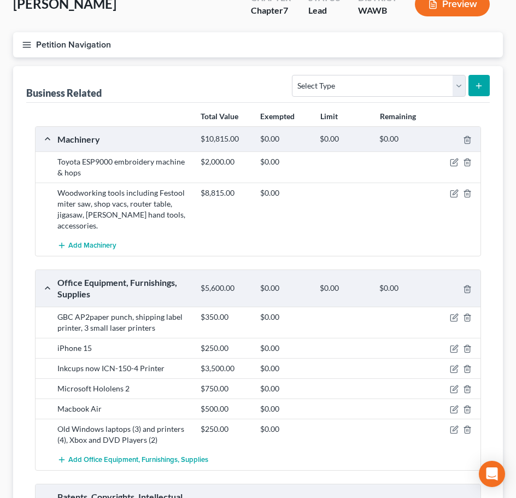
scroll to position [146, 0]
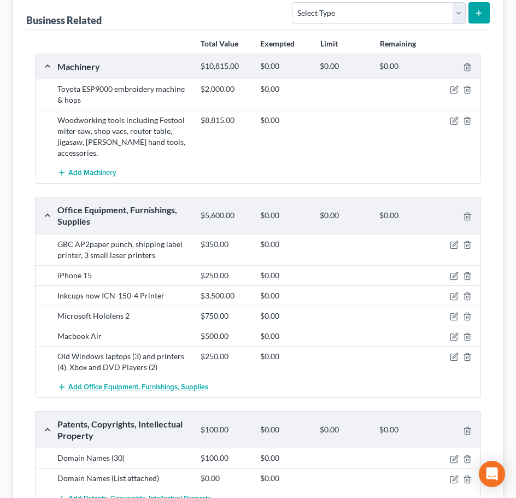
click at [109, 385] on span "Add Office Equipment, Furnishings, Supplies" at bounding box center [138, 387] width 140 height 9
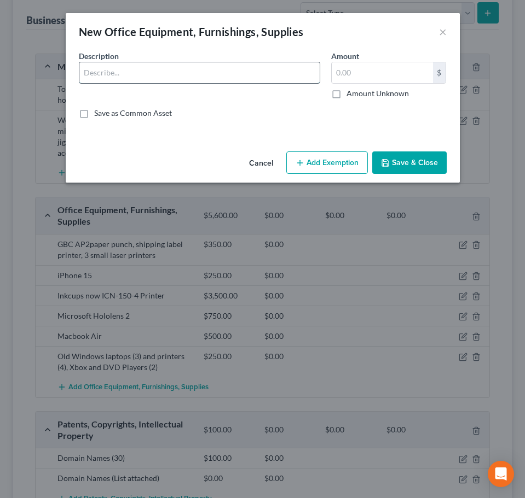
click at [143, 67] on input "text" at bounding box center [199, 72] width 240 height 21
type input "Kyocera Office Printer"
type input "250"
click at [401, 160] on button "Save & Close" at bounding box center [409, 163] width 74 height 23
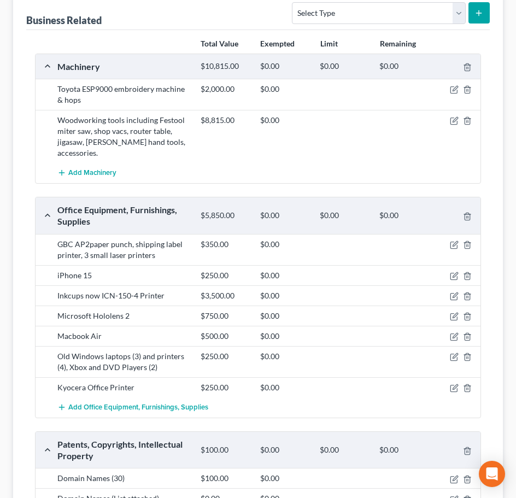
scroll to position [182, 0]
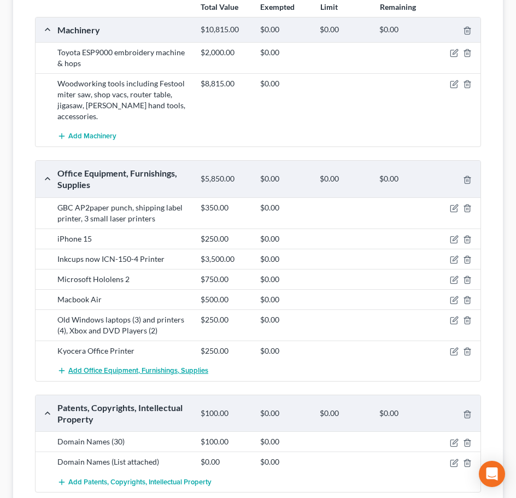
click at [82, 367] on span "Add Office Equipment, Furnishings, Supplies" at bounding box center [138, 371] width 140 height 9
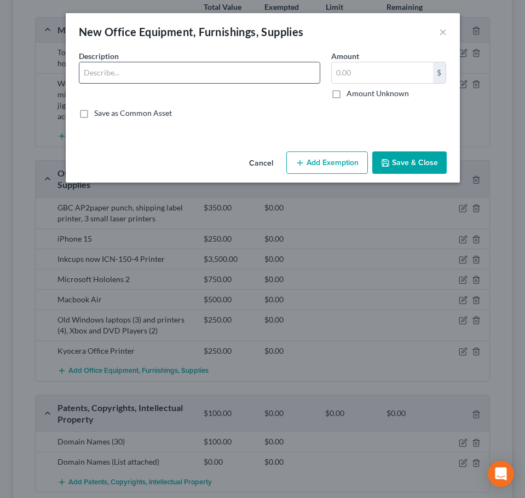
click at [143, 67] on input "text" at bounding box center [199, 72] width 240 height 21
type input "Bubble wrap machine"
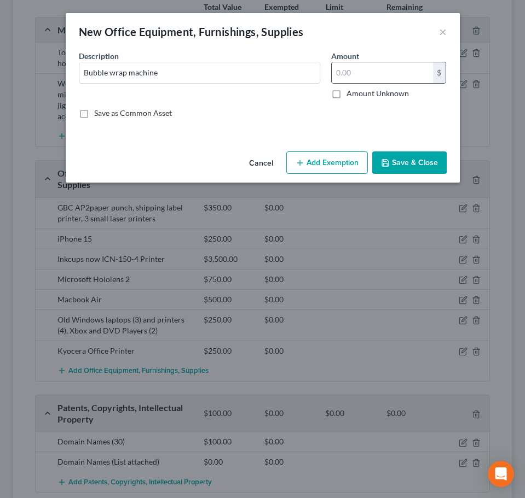
click at [351, 62] on div "$" at bounding box center [388, 73] width 115 height 22
click at [348, 72] on input "text" at bounding box center [382, 72] width 101 height 21
type input "50"
click at [397, 162] on button "Save & Close" at bounding box center [409, 163] width 74 height 23
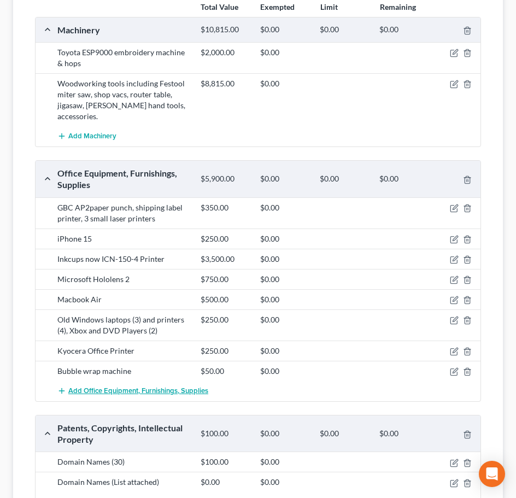
click at [118, 393] on span "Add Office Equipment, Furnishings, Supplies" at bounding box center [138, 391] width 140 height 9
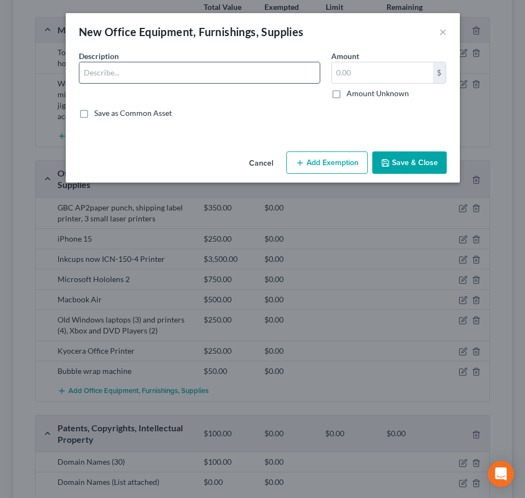
click at [102, 70] on input "text" at bounding box center [199, 72] width 240 height 21
type input "Thermal label printers (2)"
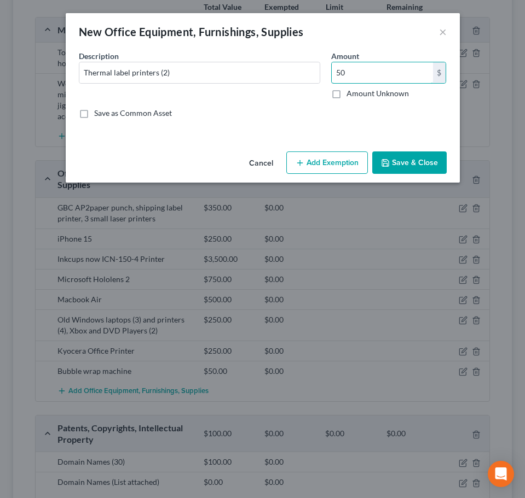
type input "50"
click at [415, 158] on button "Save & Close" at bounding box center [409, 163] width 74 height 23
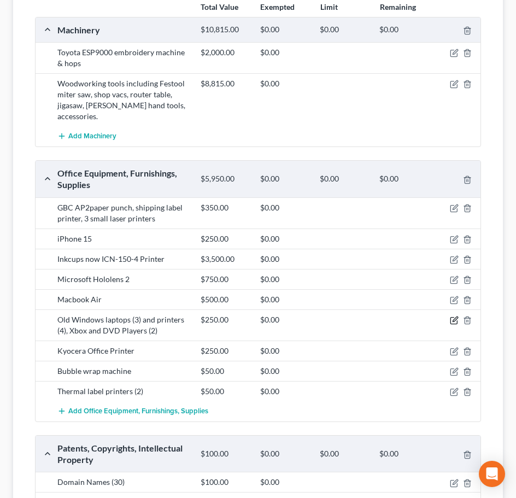
click at [455, 323] on icon "button" at bounding box center [454, 320] width 9 height 9
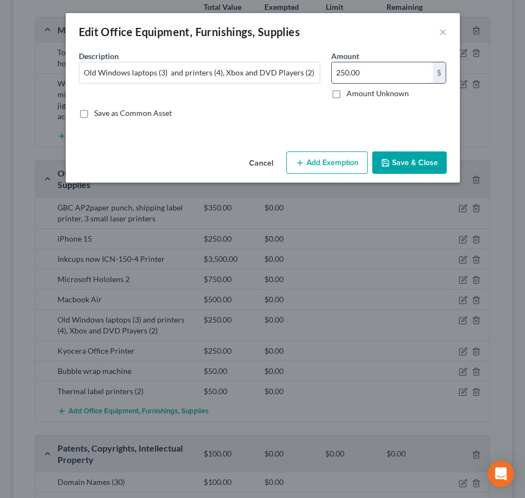
click at [381, 72] on input "250.00" at bounding box center [382, 72] width 101 height 21
type input "50"
click at [397, 162] on button "Save & Close" at bounding box center [409, 163] width 74 height 23
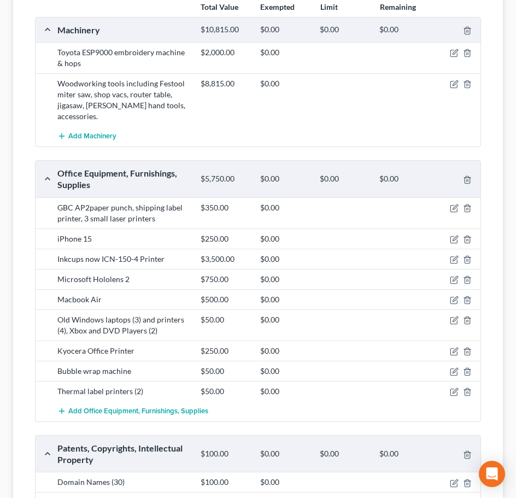
scroll to position [255, 0]
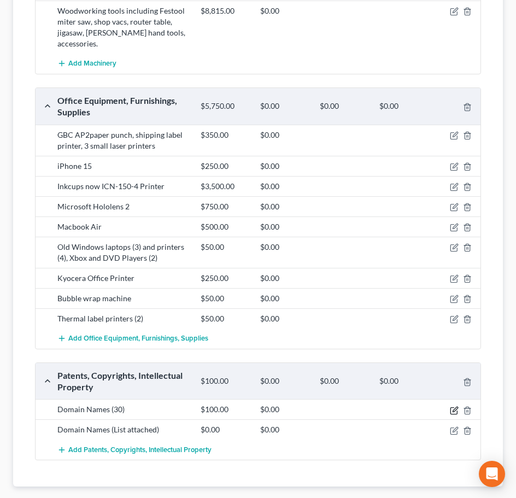
click at [451, 410] on icon "button" at bounding box center [454, 411] width 9 height 9
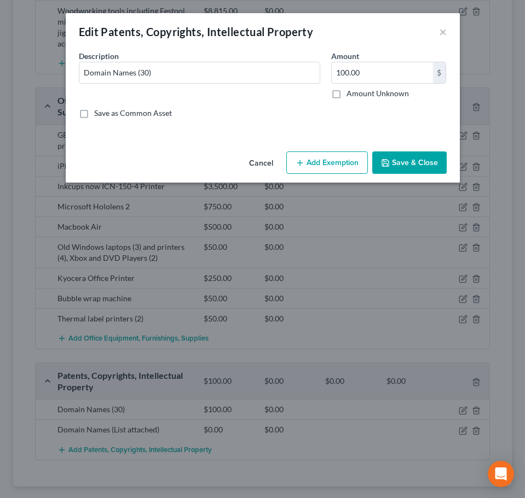
click at [259, 161] on button "Cancel" at bounding box center [261, 164] width 42 height 22
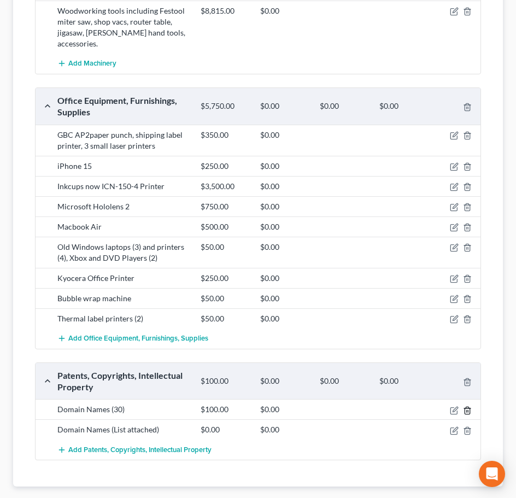
click at [472, 410] on icon "button" at bounding box center [467, 411] width 9 height 9
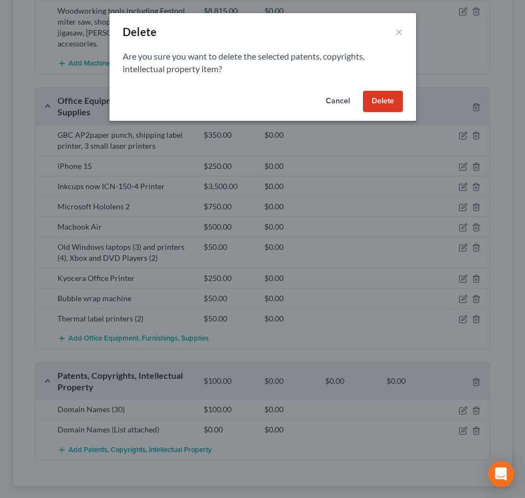
click at [373, 100] on button "Delete" at bounding box center [383, 102] width 40 height 22
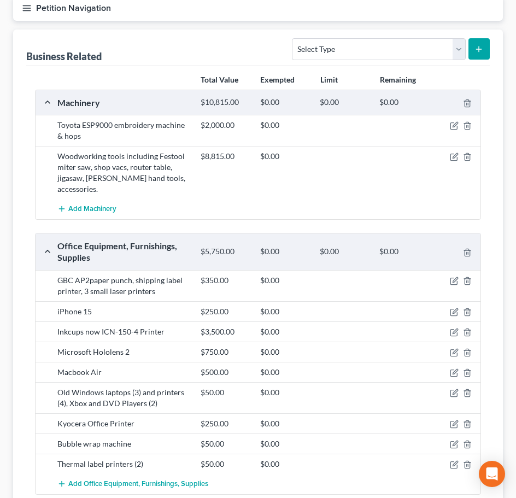
scroll to position [73, 0]
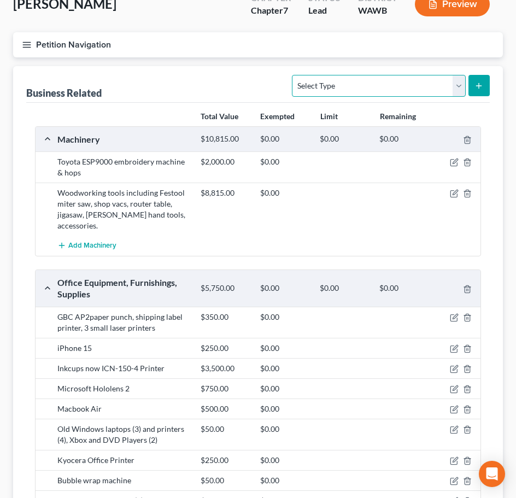
click at [460, 87] on select "Select Type Customer Lists Franchises Inventory Licenses Machinery Office Equip…" at bounding box center [378, 86] width 173 height 22
select select "other_business_related_property_not_listed"
click at [293, 75] on select "Select Type Customer Lists Franchises Inventory Licenses Machinery Office Equip…" at bounding box center [378, 86] width 173 height 22
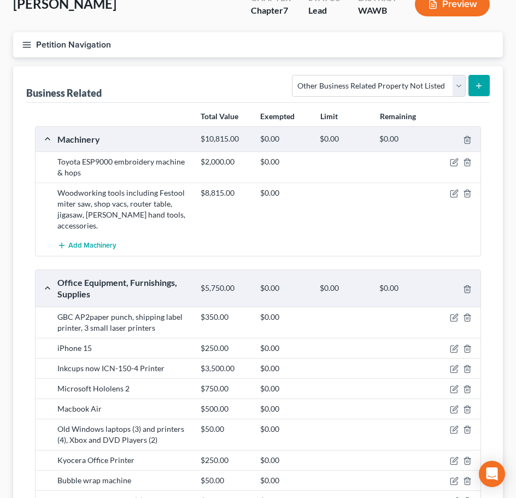
click at [483, 82] on icon "submit" at bounding box center [479, 86] width 9 height 9
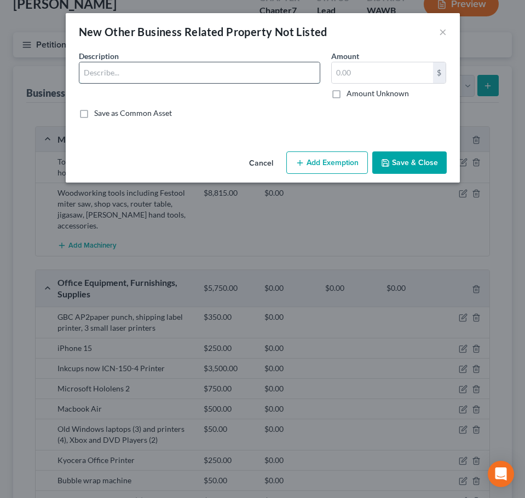
click at [132, 77] on input "text" at bounding box center [199, 72] width 240 height 21
type input "Lamination pouches, coasters, paper, bubble film, thermal labels"
type input "185"
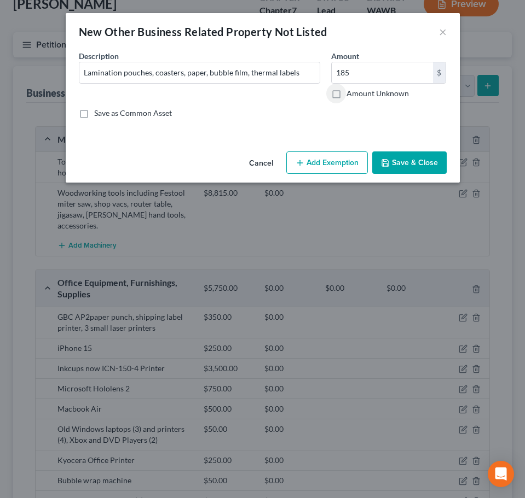
click at [399, 166] on button "Save & Close" at bounding box center [409, 163] width 74 height 23
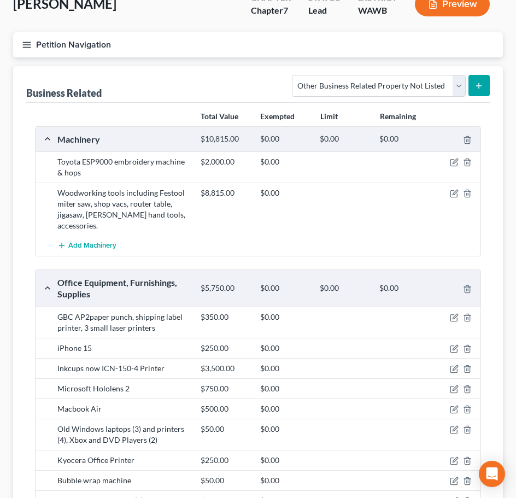
click at [38, 44] on button "Petition Navigation" at bounding box center [258, 44] width 490 height 25
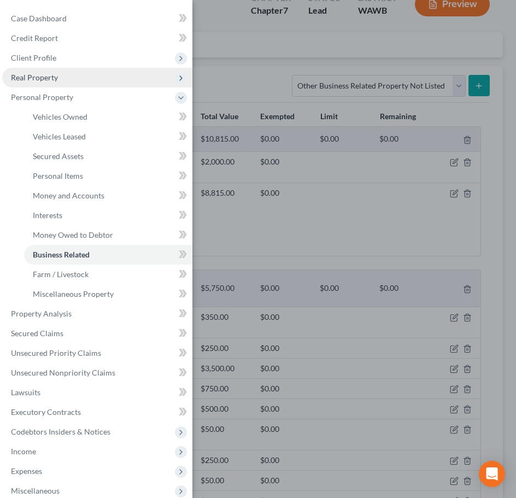
click at [51, 75] on span "Real Property" at bounding box center [34, 77] width 47 height 9
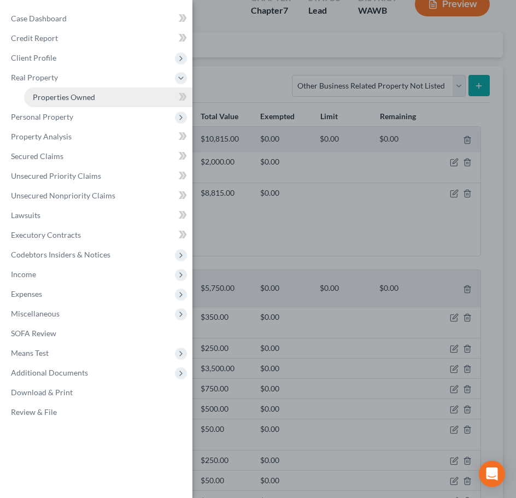
click at [66, 98] on span "Properties Owned" at bounding box center [64, 96] width 62 height 9
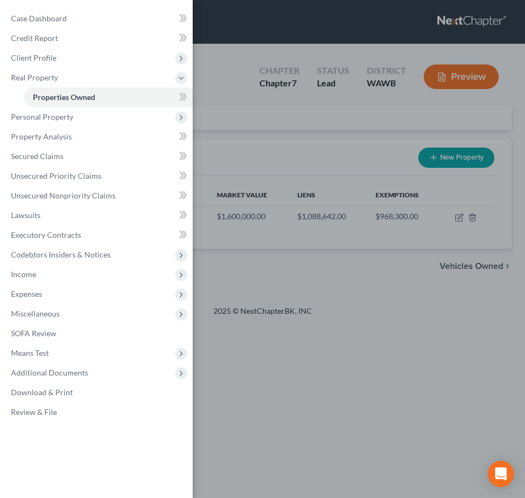
click at [273, 272] on div "Case Dashboard Payments Invoices Payments Payments Credit Report Client Profile" at bounding box center [262, 249] width 525 height 498
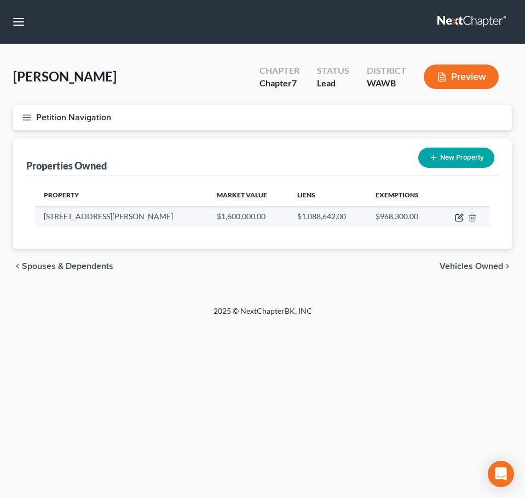
click at [456, 216] on icon "button" at bounding box center [459, 217] width 9 height 9
select select "50"
select select "0"
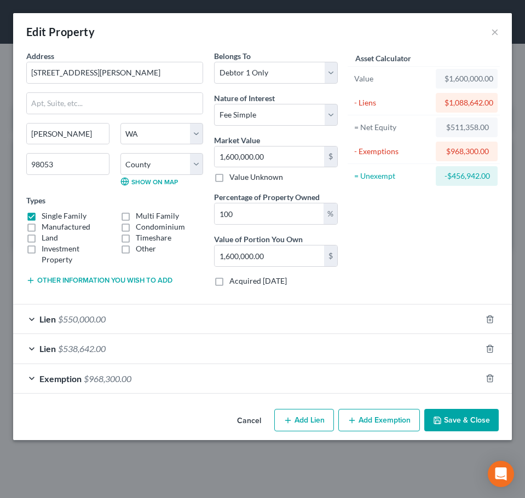
click at [114, 320] on div "Lien $550,000.00" at bounding box center [247, 319] width 468 height 29
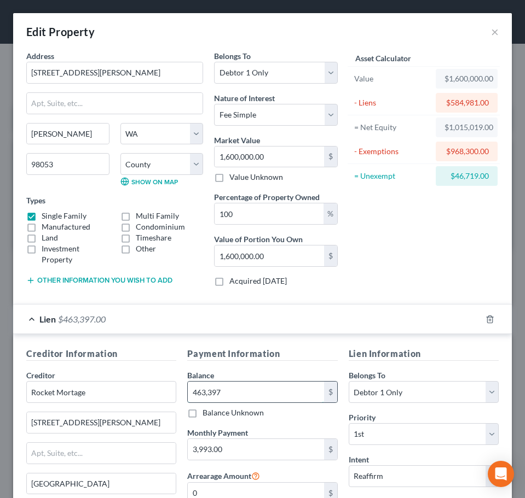
type input "463,397"
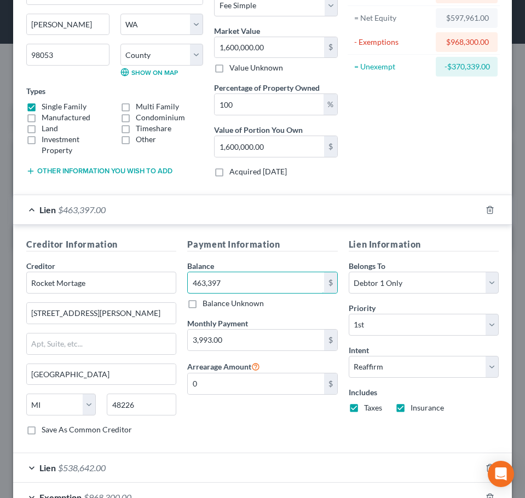
scroll to position [146, 0]
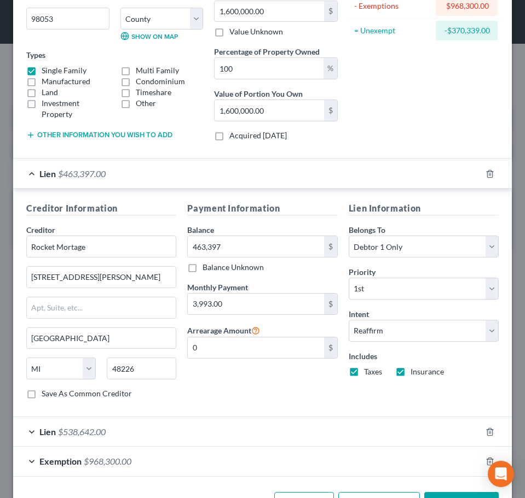
click at [103, 427] on span "$538,642.00" at bounding box center [82, 432] width 48 height 10
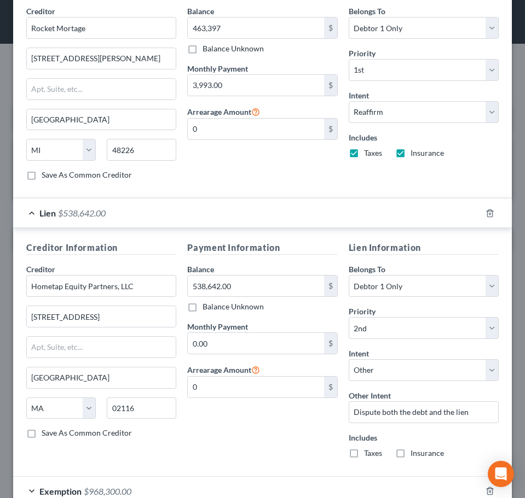
scroll to position [0, 0]
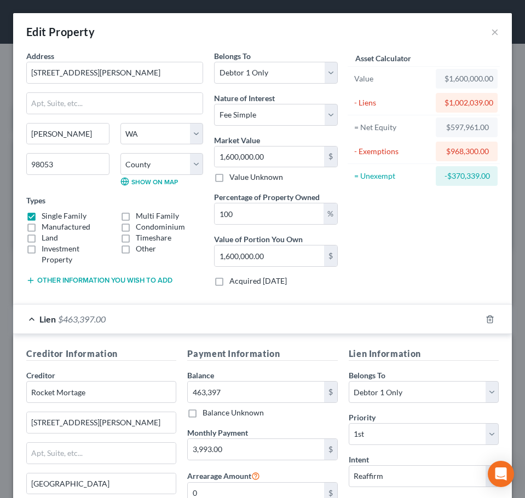
click at [491, 34] on div "Edit Property ×" at bounding box center [262, 31] width 498 height 37
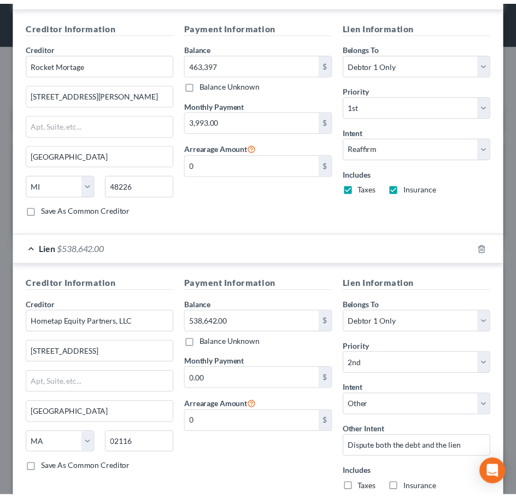
scroll to position [432, 0]
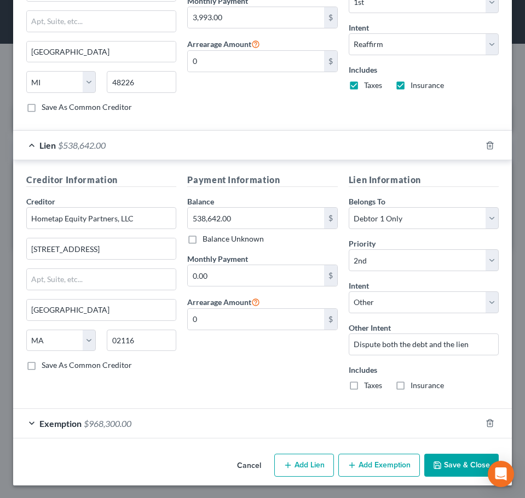
click at [433, 469] on button "Save & Close" at bounding box center [461, 465] width 74 height 23
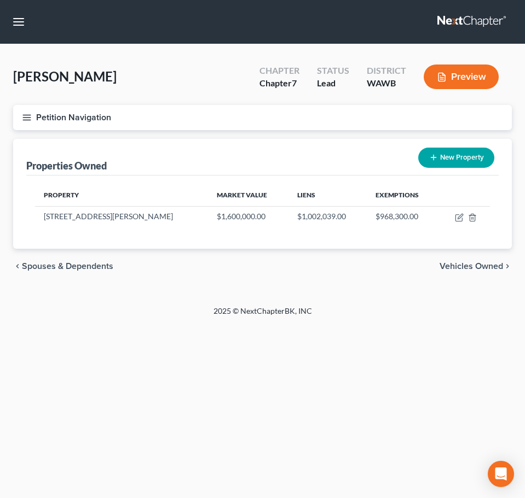
click at [28, 113] on icon "button" at bounding box center [27, 118] width 10 height 10
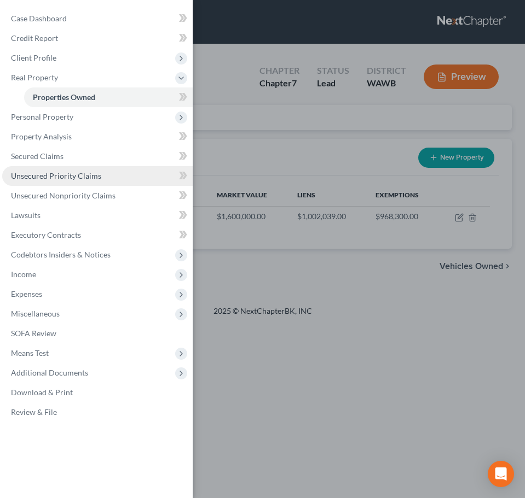
click at [85, 176] on span "Unsecured Priority Claims" at bounding box center [56, 175] width 90 height 9
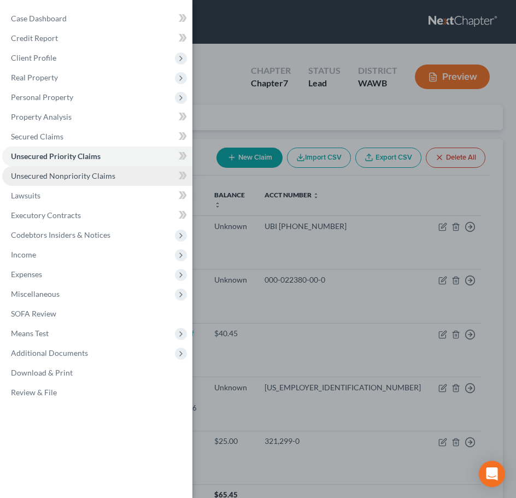
click at [83, 182] on link "Unsecured Nonpriority Claims" at bounding box center [97, 176] width 190 height 20
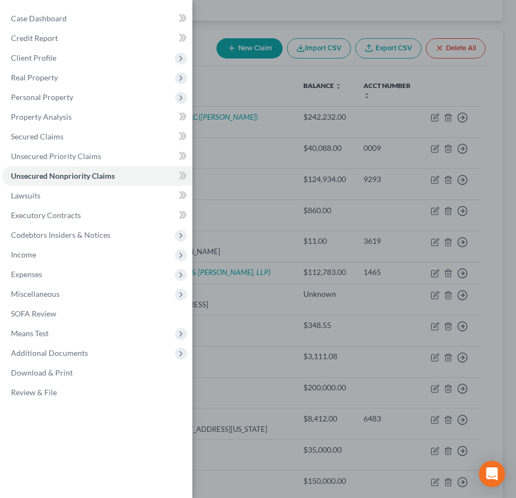
click at [205, 196] on div "Case Dashboard Payments Invoices Payments Payments Credit Report Client Profile" at bounding box center [258, 249] width 516 height 498
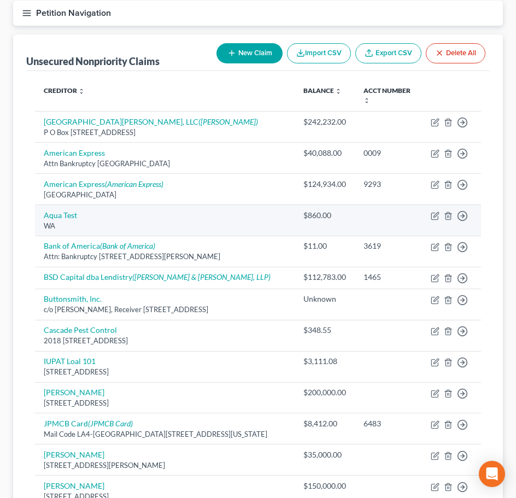
scroll to position [68, 0]
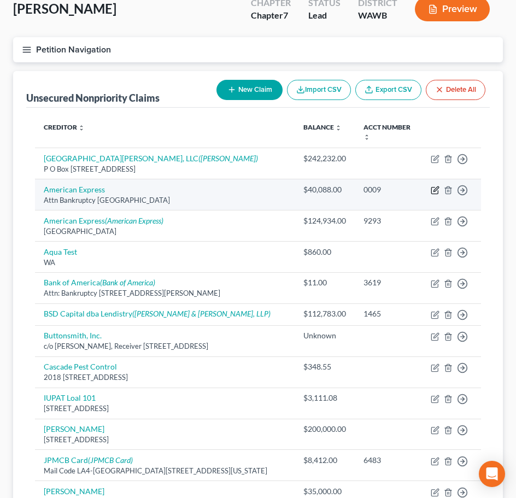
click at [431, 186] on icon "button" at bounding box center [435, 190] width 9 height 9
select select "45"
select select "2"
select select "0"
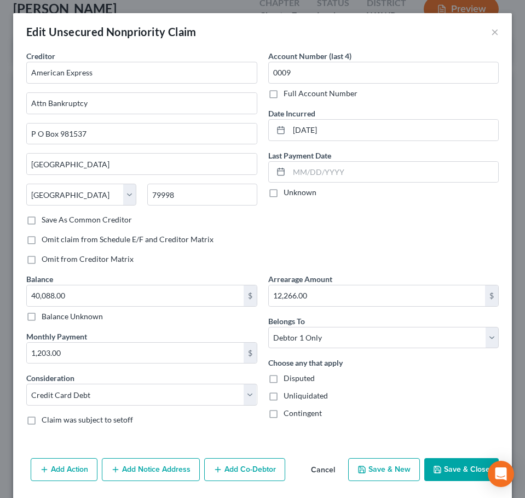
click at [456, 463] on button "Save & Close" at bounding box center [461, 469] width 74 height 23
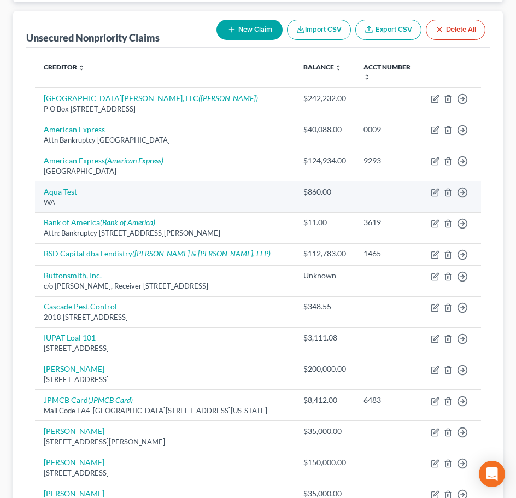
scroll to position [55, 0]
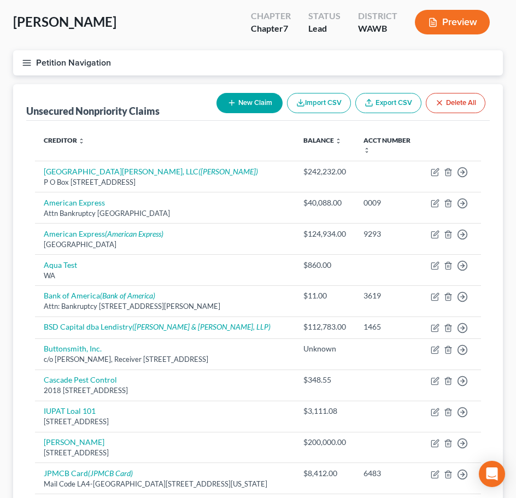
click at [101, 31] on div "[PERSON_NAME] Upgraded Chapter Chapter 7 Status Lead District [GEOGRAPHIC_DATA]…" at bounding box center [258, 27] width 490 height 48
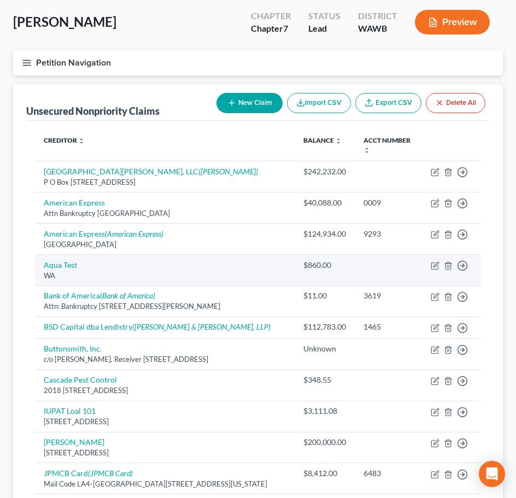
click at [203, 274] on td "Aqua Test WA" at bounding box center [165, 269] width 260 height 31
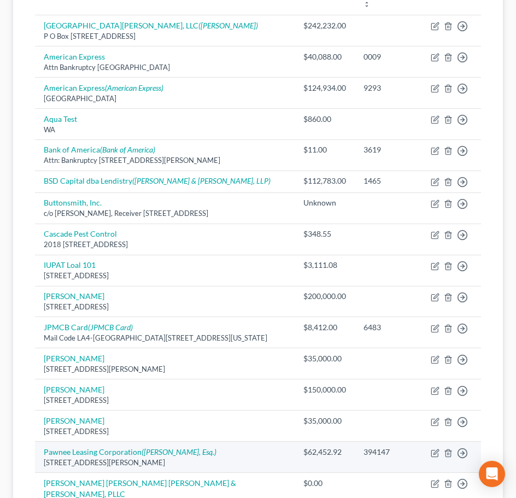
scroll to position [274, 0]
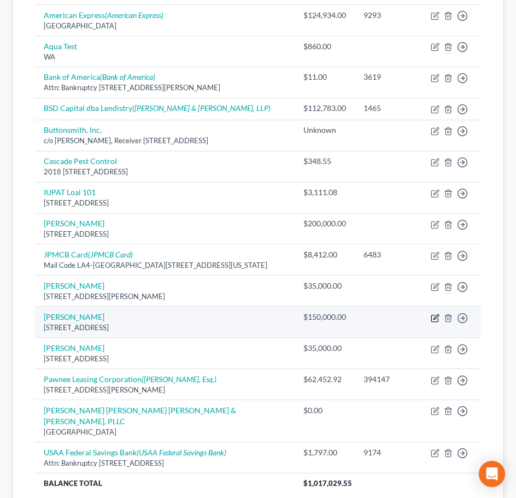
click at [431, 314] on icon "button" at bounding box center [435, 318] width 9 height 9
select select "50"
select select "12"
select select "0"
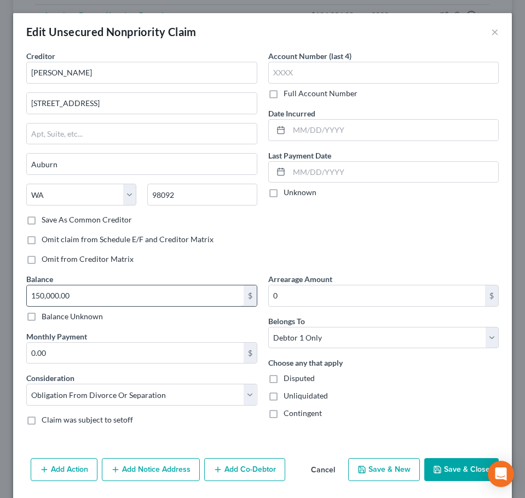
click at [110, 287] on input "150,000.00" at bounding box center [135, 296] width 217 height 21
click at [460, 471] on button "Save & Close" at bounding box center [461, 469] width 74 height 23
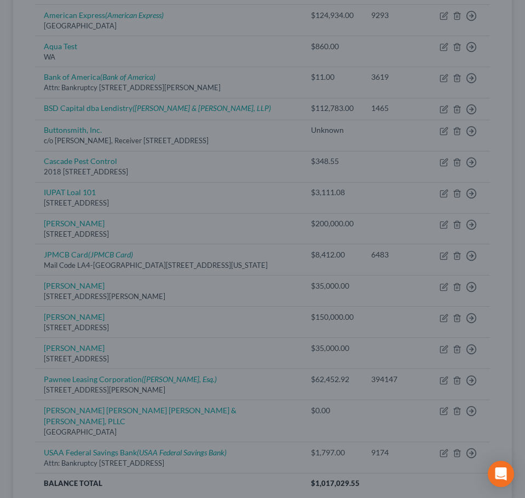
type input "206,528.00"
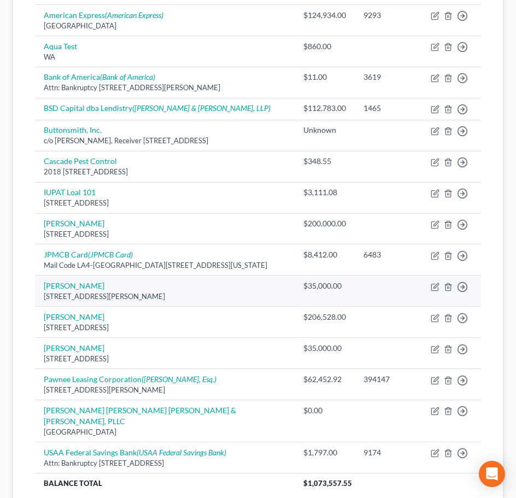
scroll to position [201, 0]
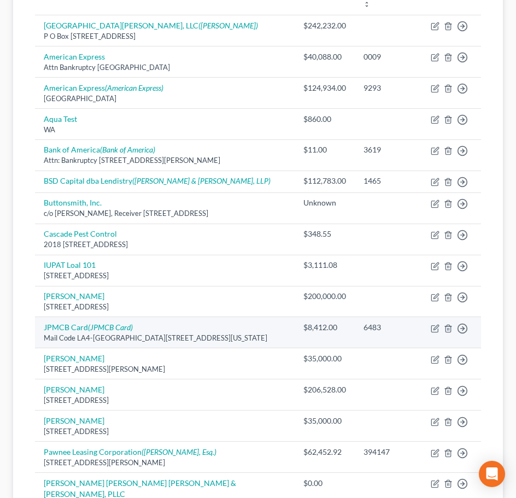
click at [422, 317] on td "Move to D Move to E Move to G Move to Notice Only" at bounding box center [451, 332] width 59 height 31
click at [434, 325] on icon "button" at bounding box center [436, 327] width 5 height 5
select select "19"
select select "2"
select select "0"
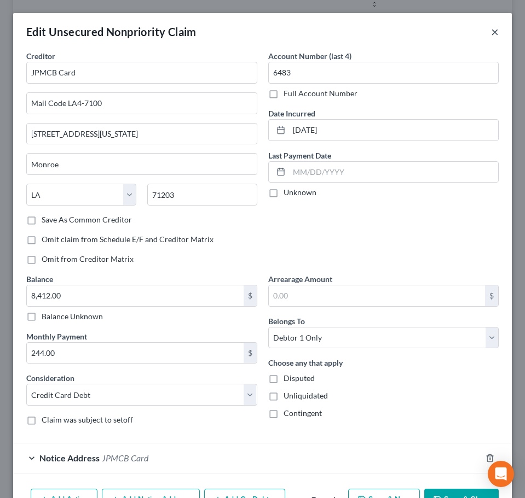
click at [491, 33] on button "×" at bounding box center [495, 31] width 8 height 13
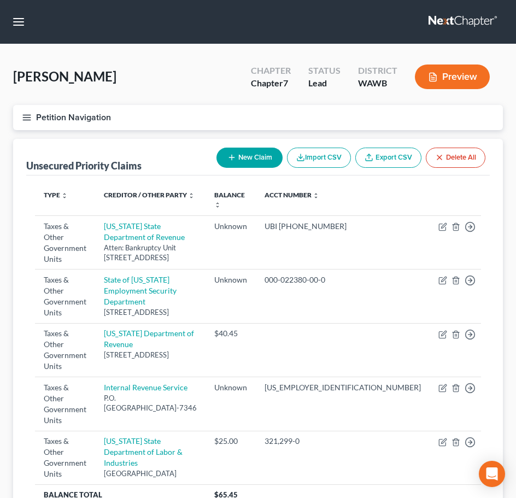
click at [25, 119] on icon "button" at bounding box center [27, 118] width 10 height 10
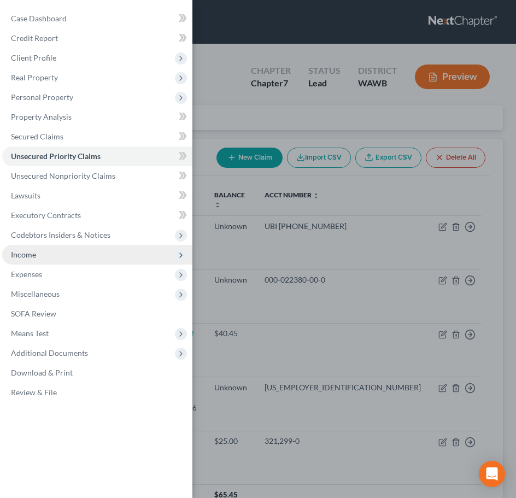
click at [50, 257] on span "Income" at bounding box center [97, 255] width 190 height 20
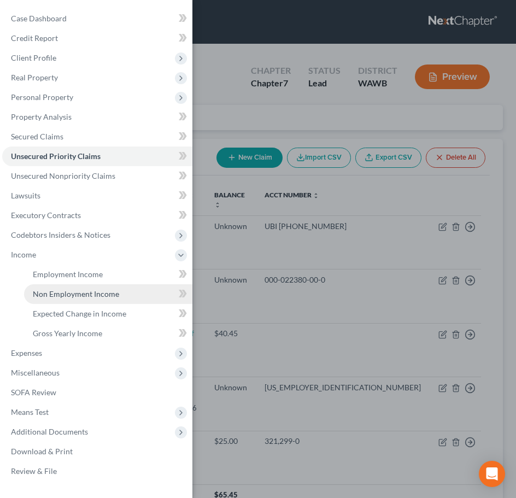
click at [94, 291] on span "Non Employment Income" at bounding box center [76, 293] width 86 height 9
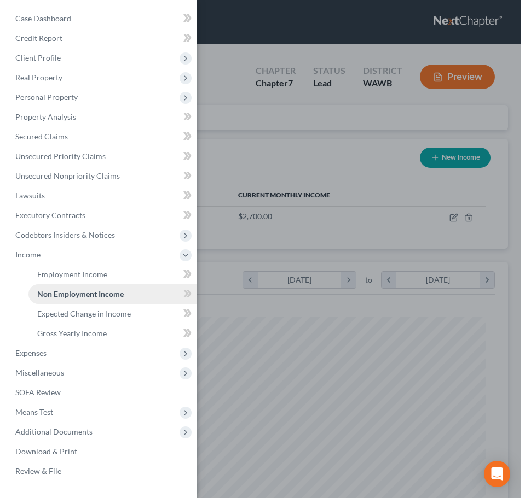
scroll to position [223, 468]
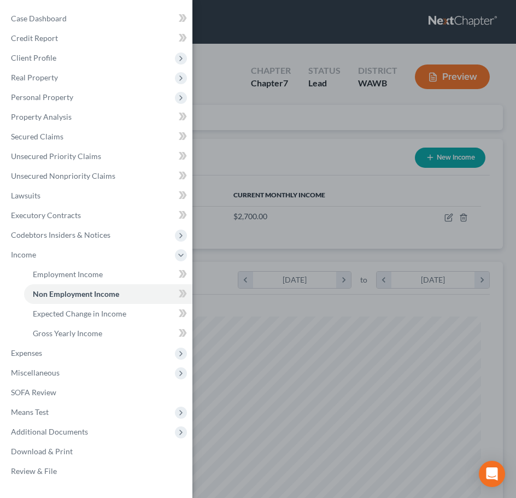
click at [298, 212] on div "Case Dashboard Payments Invoices Payments Payments Credit Report Client Profile" at bounding box center [258, 249] width 516 height 498
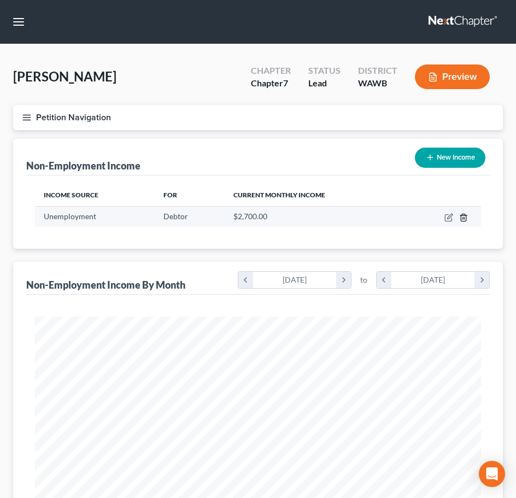
click at [468, 216] on icon "button" at bounding box center [464, 217] width 9 height 9
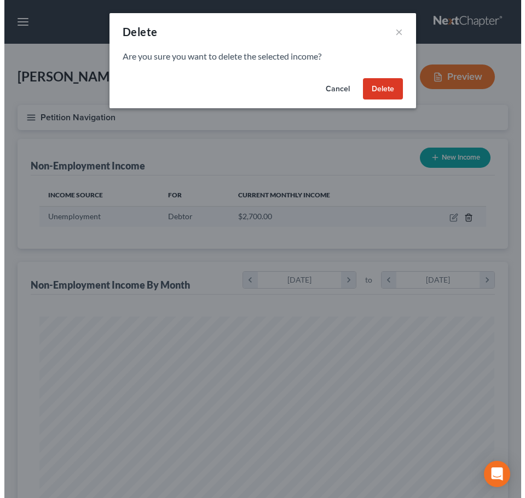
scroll to position [227, 477]
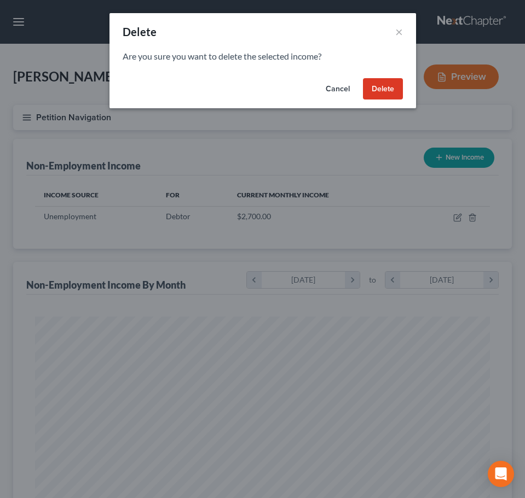
click at [378, 86] on button "Delete" at bounding box center [383, 89] width 40 height 22
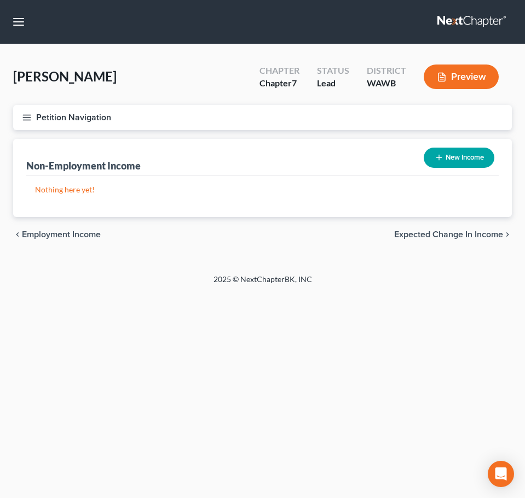
click at [22, 118] on icon "button" at bounding box center [27, 118] width 10 height 10
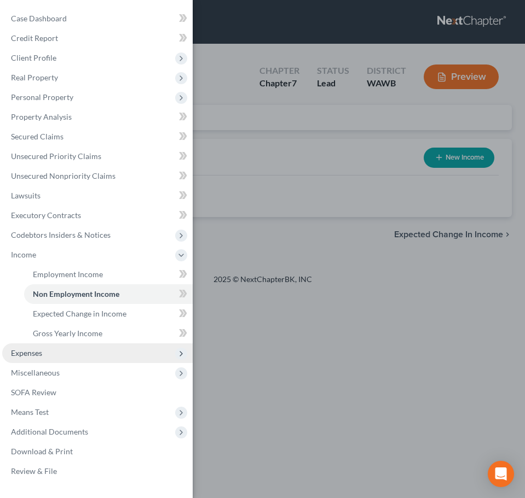
click at [70, 355] on span "Expenses" at bounding box center [97, 354] width 190 height 20
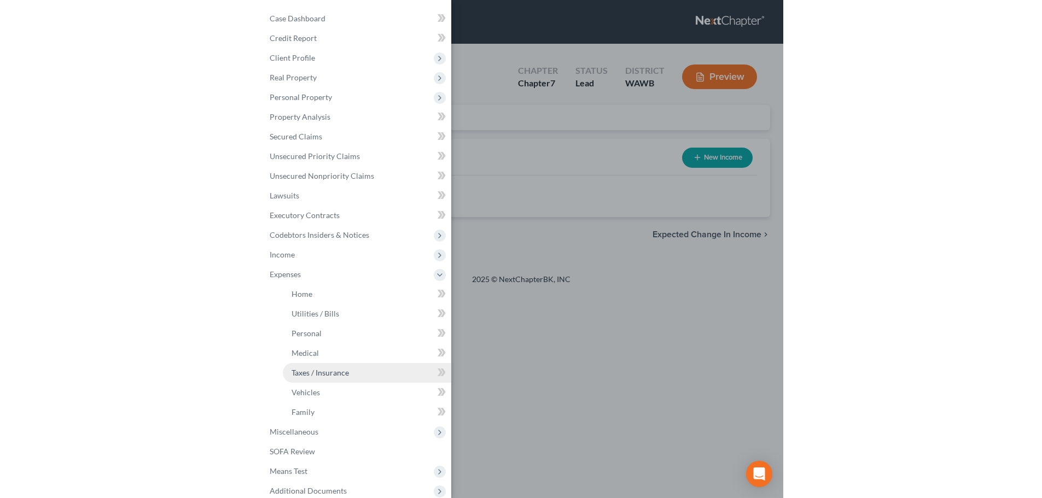
scroll to position [36, 0]
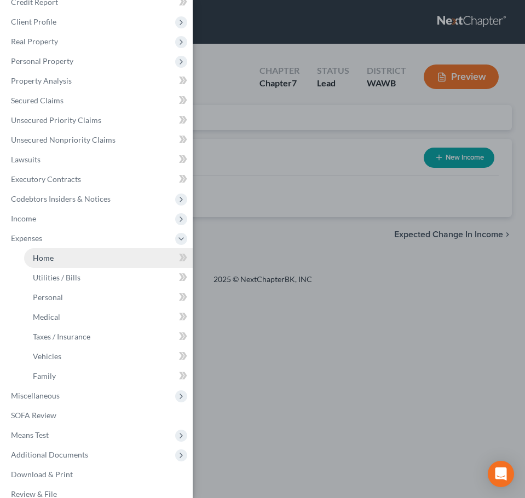
click at [161, 257] on link "Home" at bounding box center [108, 258] width 169 height 20
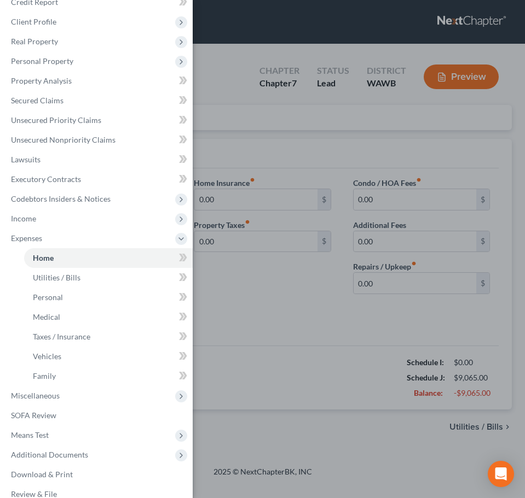
click at [259, 286] on div "Case Dashboard Payments Invoices Payments Payments Credit Report Client Profile" at bounding box center [262, 249] width 525 height 498
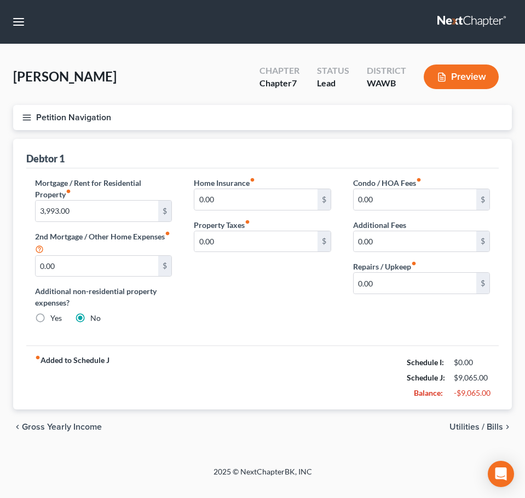
click at [27, 117] on icon "button" at bounding box center [27, 118] width 10 height 10
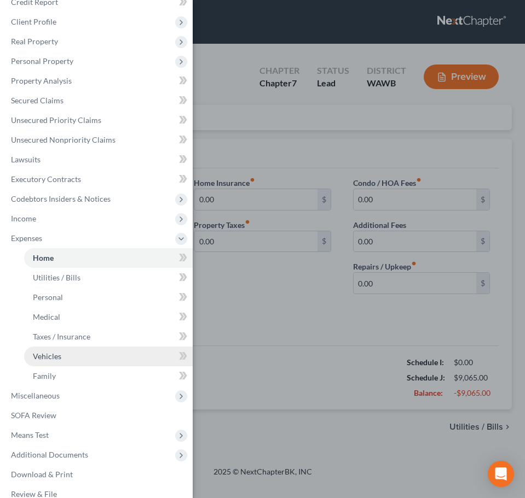
click at [59, 352] on span "Vehicles" at bounding box center [47, 356] width 28 height 9
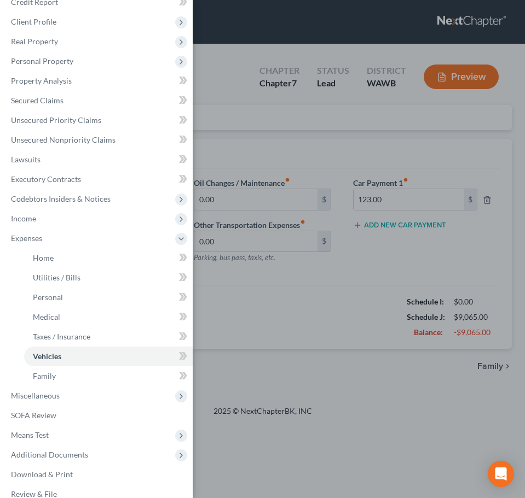
click at [297, 286] on div "Case Dashboard Payments Invoices Payments Payments Credit Report Client Profile" at bounding box center [262, 249] width 525 height 498
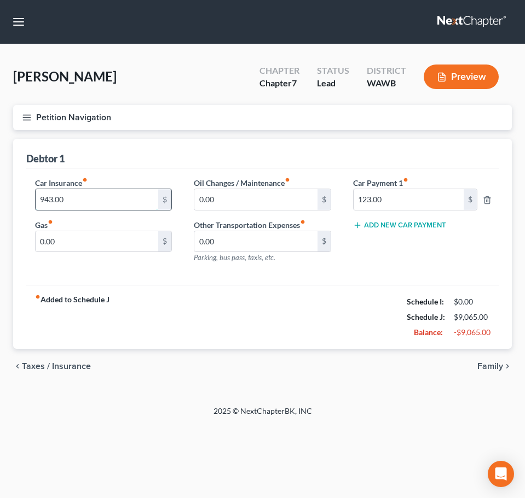
click at [72, 197] on input "943.00" at bounding box center [97, 199] width 123 height 21
type input "400"
click at [298, 373] on div "chevron_left Taxes / Insurance Family chevron_right" at bounding box center [262, 366] width 498 height 35
type input "300"
click at [338, 376] on div "chevron_left Taxes / Insurance Family chevron_right" at bounding box center [262, 366] width 498 height 35
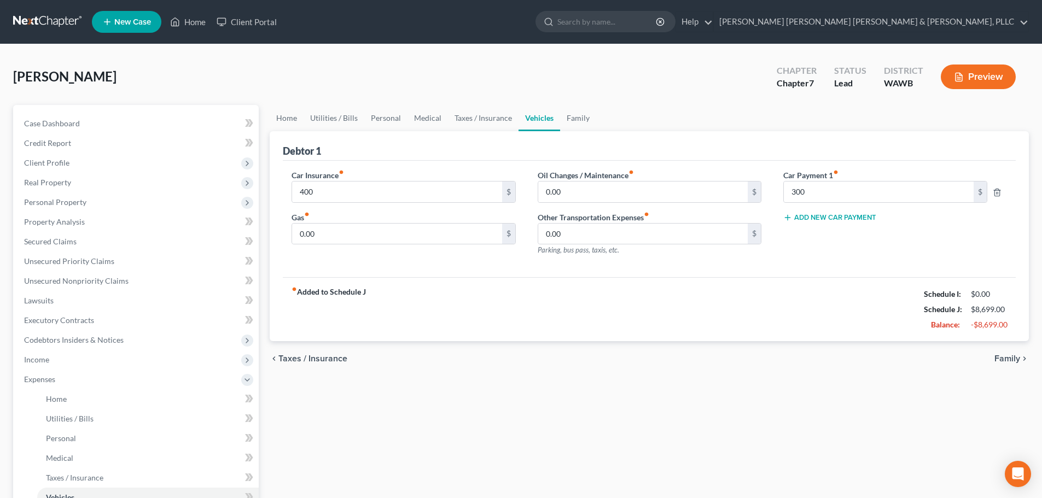
click at [765, 437] on div "Home Utilities / Bills Personal Medical Taxes / Insurance Vehicles Family Debto…" at bounding box center [649, 391] width 770 height 573
click at [428, 190] on input "400" at bounding box center [397, 192] width 210 height 21
type input "400.00"
click at [826, 194] on input "300" at bounding box center [879, 192] width 190 height 21
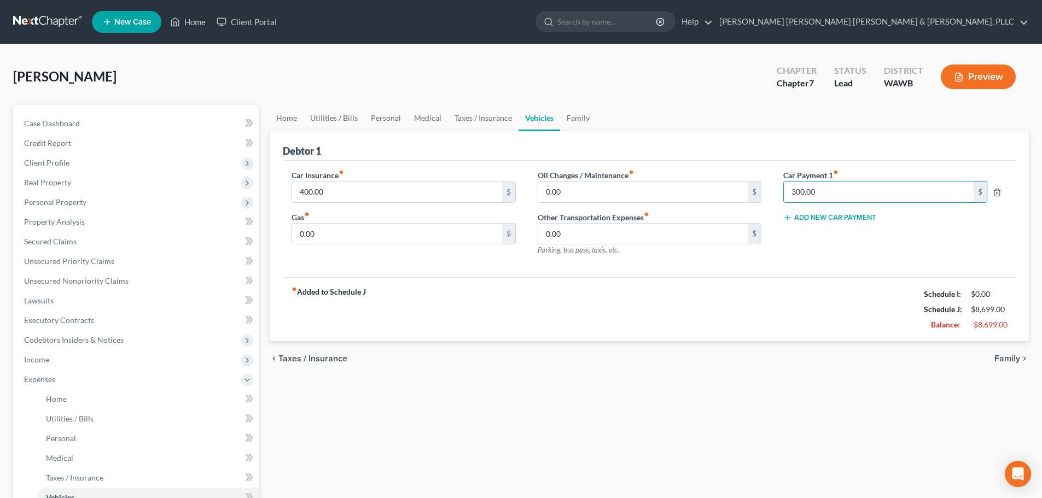
type input "300.00"
click at [996, 358] on span "Family" at bounding box center [1008, 359] width 26 height 9
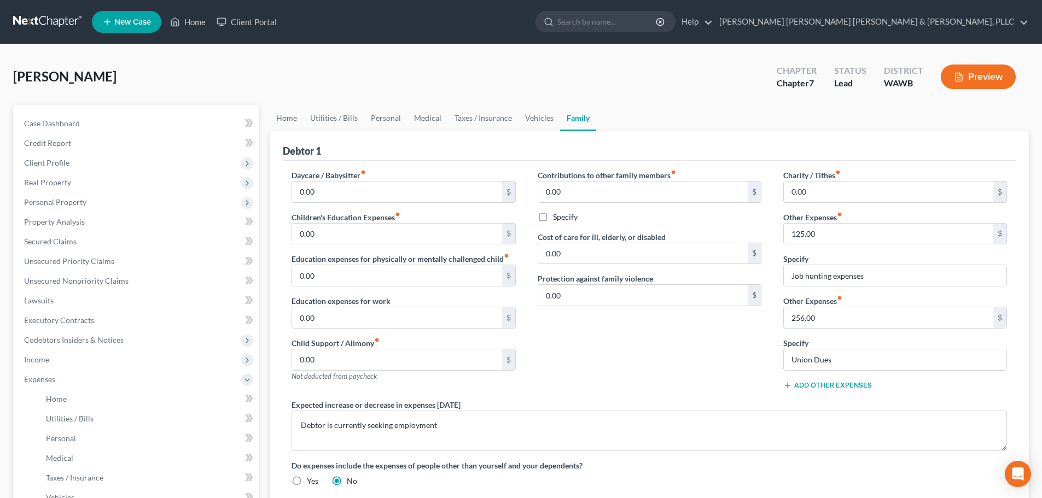
click at [791, 385] on icon at bounding box center [787, 385] width 9 height 9
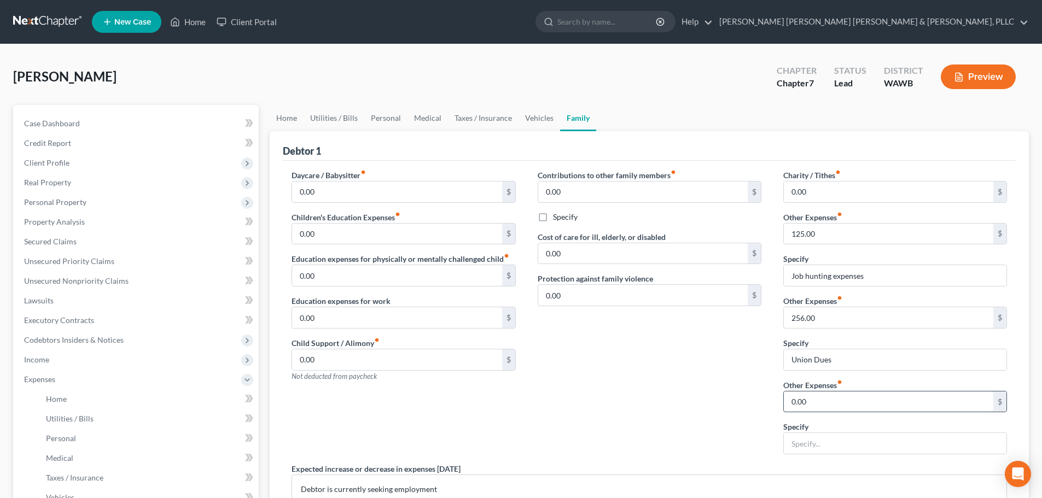
click at [875, 394] on input "0.00" at bounding box center [889, 402] width 210 height 21
click at [292, 117] on link "Home" at bounding box center [287, 118] width 34 height 26
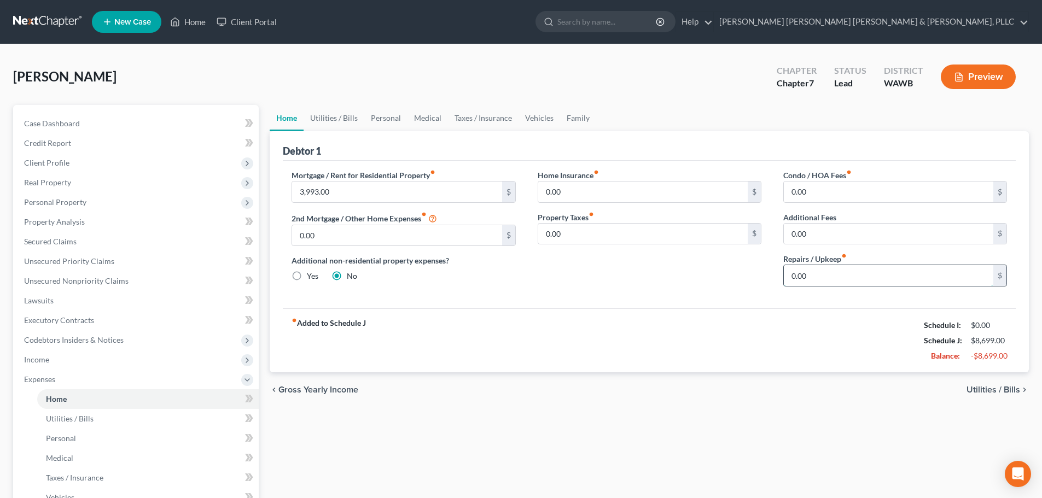
click at [821, 281] on input "0.00" at bounding box center [889, 275] width 210 height 21
type input "150.00"
click at [655, 424] on div "Home Utilities / Bills Personal Medical Taxes / Insurance Vehicles Family Debto…" at bounding box center [649, 391] width 770 height 573
click at [56, 380] on span "Expenses" at bounding box center [136, 380] width 243 height 20
click at [59, 397] on span "Miscellaneous" at bounding box center [48, 398] width 49 height 9
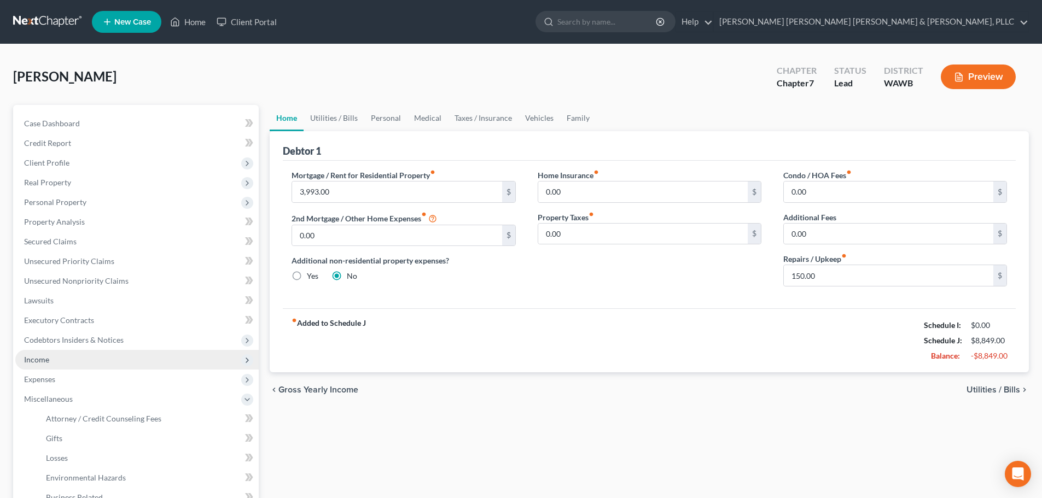
click at [53, 358] on span "Income" at bounding box center [136, 360] width 243 height 20
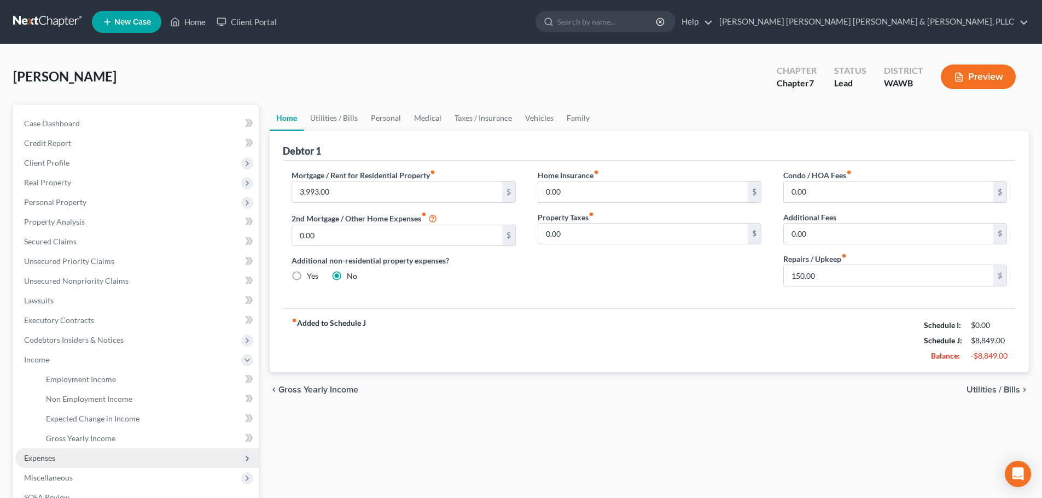
scroll to position [73, 0]
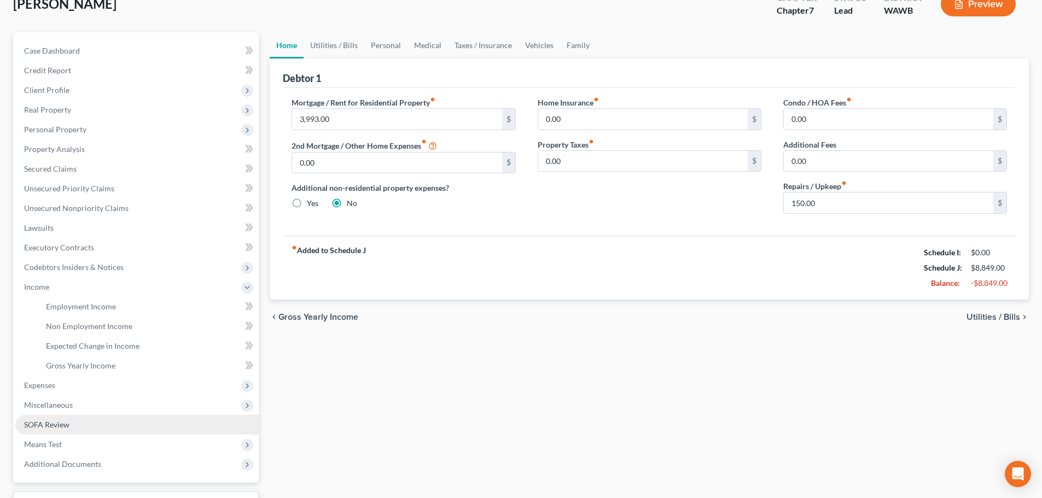
click at [66, 424] on span "SOFA Review" at bounding box center [46, 424] width 45 height 9
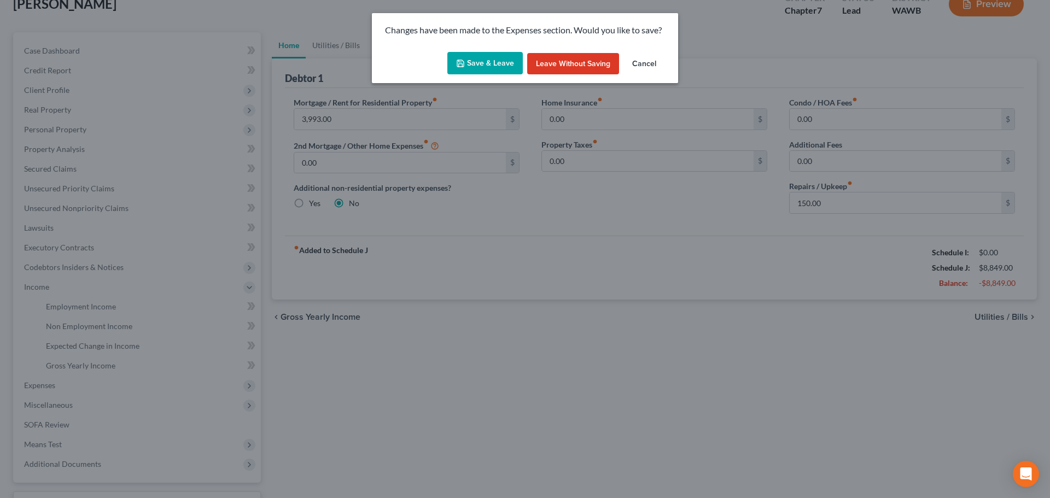
click at [509, 59] on button "Save & Leave" at bounding box center [486, 63] width 76 height 23
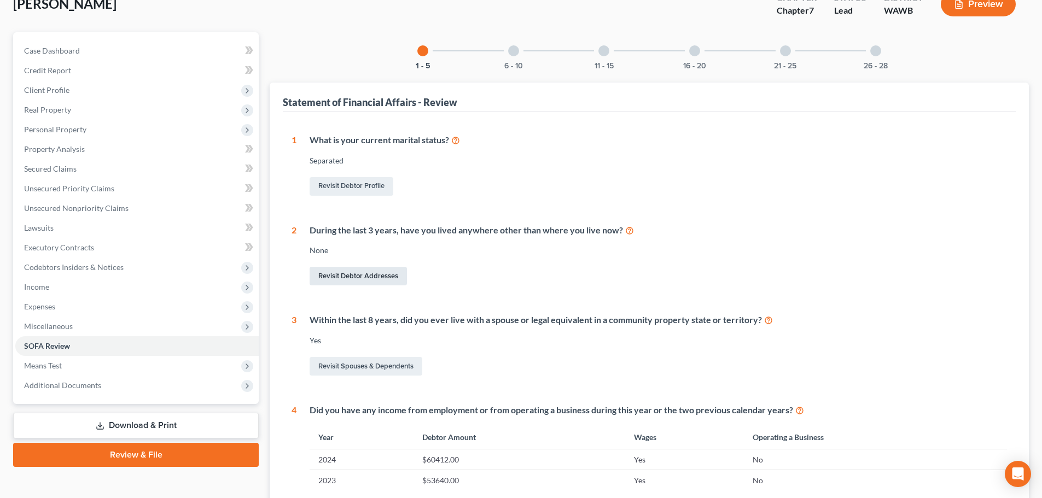
scroll to position [146, 0]
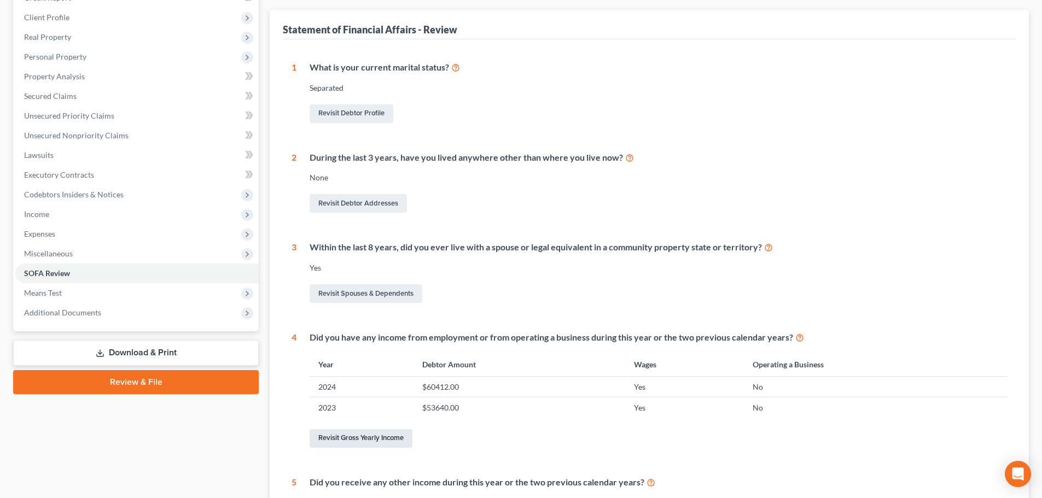
click at [355, 437] on link "Revisit Gross Yearly Income" at bounding box center [361, 438] width 103 height 19
